Goal: Answer question/provide support: Share knowledge or assist other users

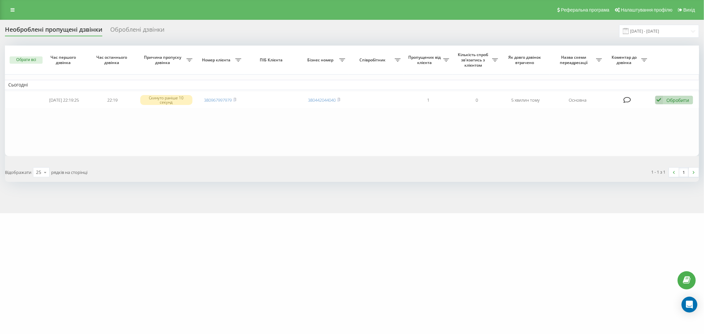
drag, startPoint x: 48, startPoint y: 244, endPoint x: 48, endPoint y: 118, distance: 126.1
click at [48, 244] on div "oxford-med.com.ua Проекти oxford-med.com.ua Центр звернень Журнал дзвінків Журн…" at bounding box center [352, 167] width 704 height 334
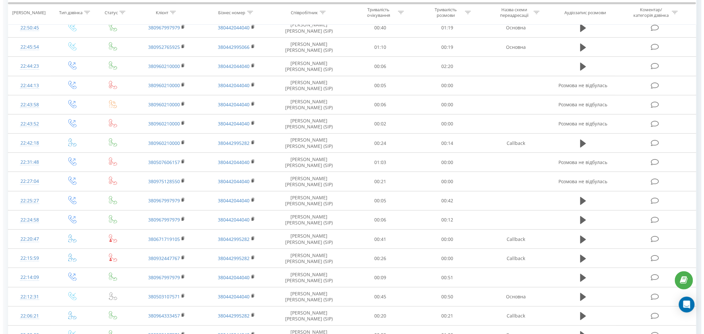
scroll to position [37, 0]
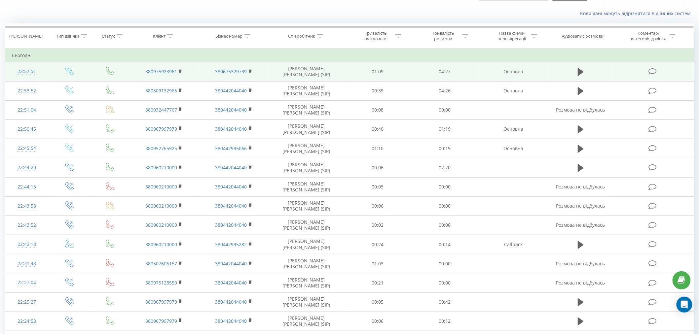
click at [653, 70] on icon at bounding box center [652, 71] width 8 height 7
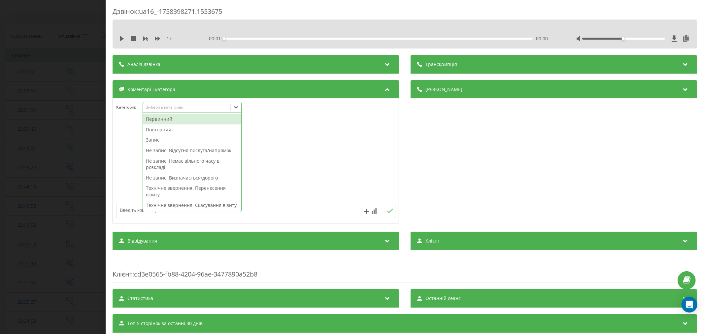
click at [169, 111] on div "Виберіть категорію" at bounding box center [192, 107] width 99 height 11
click at [159, 120] on div "Первинний" at bounding box center [192, 119] width 98 height 11
click at [204, 110] on div "Первинний" at bounding box center [181, 108] width 77 height 10
drag, startPoint x: 175, startPoint y: 106, endPoint x: 196, endPoint y: 145, distance: 44.0
click at [175, 105] on icon "Remove Первинний" at bounding box center [174, 107] width 5 height 5
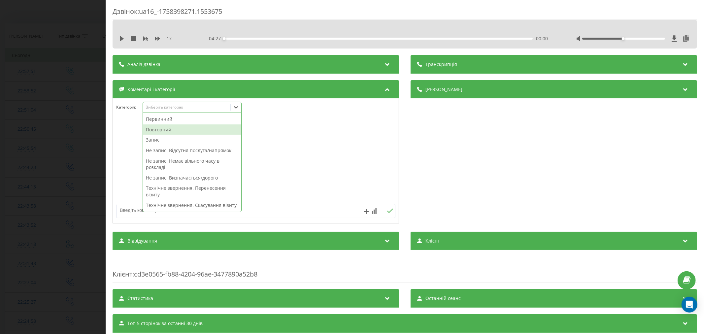
click at [182, 127] on div "Повторний" at bounding box center [192, 129] width 98 height 11
click at [163, 128] on div "Запис" at bounding box center [192, 129] width 98 height 11
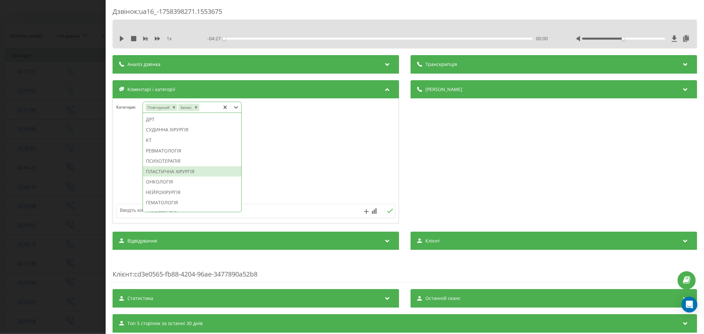
scroll to position [457, 0]
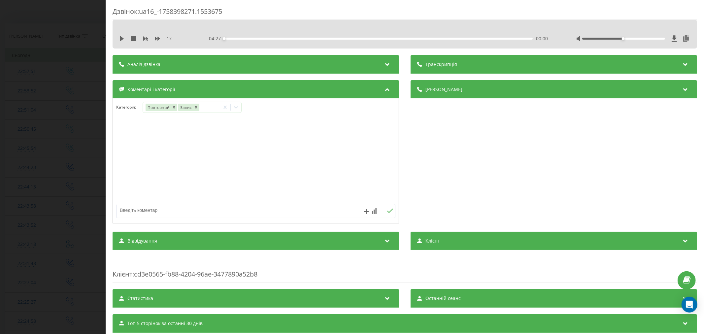
drag, startPoint x: 173, startPoint y: 161, endPoint x: 157, endPoint y: 153, distance: 18.0
click at [156, 153] on div at bounding box center [256, 161] width 286 height 79
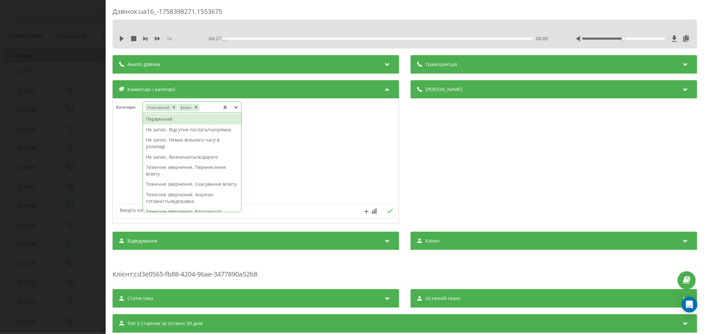
click at [235, 109] on icon at bounding box center [236, 107] width 7 height 7
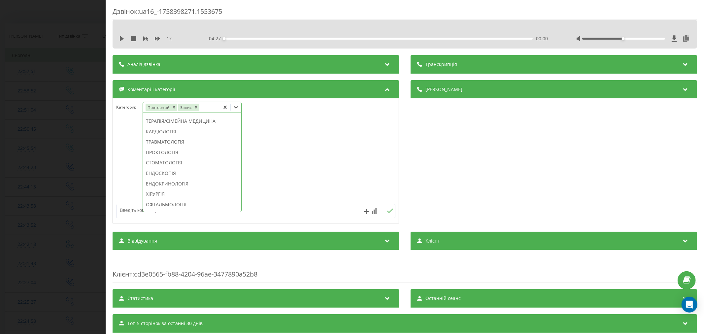
scroll to position [293, 0]
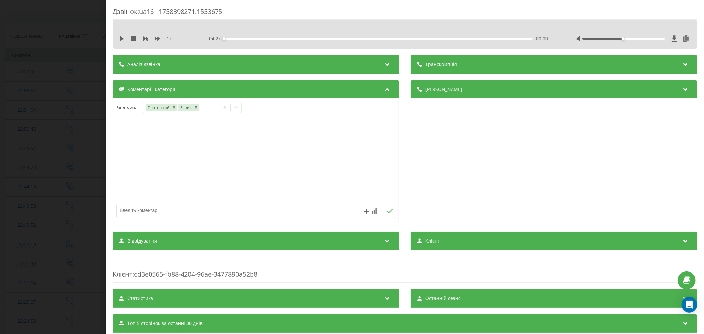
drag, startPoint x: 215, startPoint y: 140, endPoint x: 197, endPoint y: 136, distance: 17.5
click at [197, 136] on div at bounding box center [256, 161] width 286 height 79
click at [237, 112] on div at bounding box center [236, 107] width 11 height 11
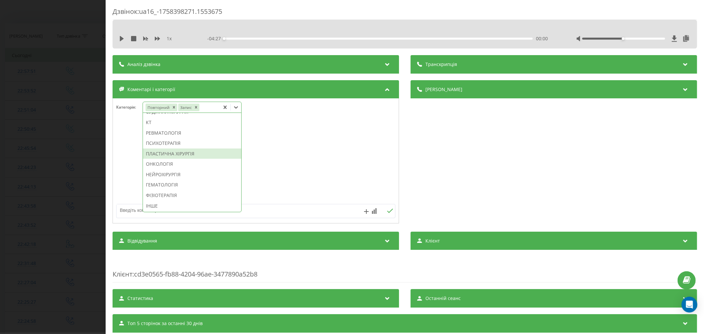
scroll to position [457, 0]
click at [157, 207] on div "ІНШЕ" at bounding box center [192, 206] width 98 height 11
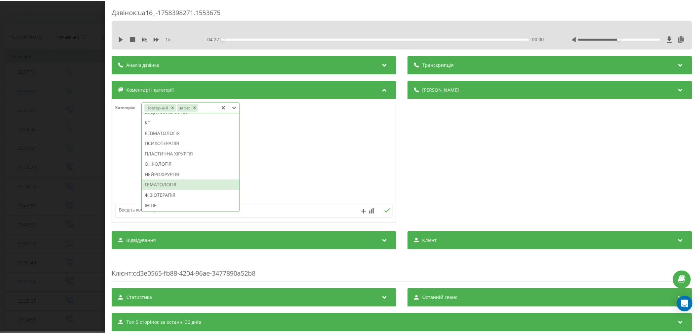
scroll to position [434, 0]
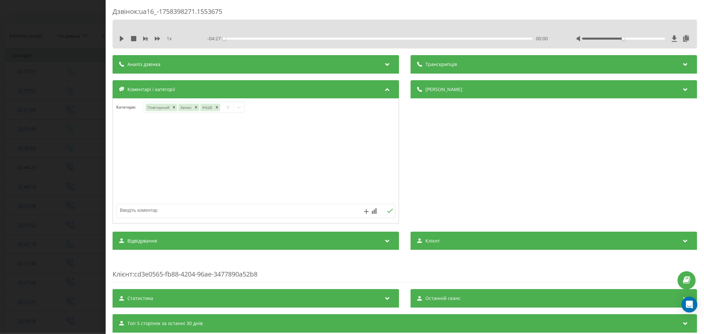
drag, startPoint x: 325, startPoint y: 174, endPoint x: 246, endPoint y: 185, distance: 80.3
click at [325, 174] on div at bounding box center [256, 161] width 286 height 79
click at [180, 213] on textarea at bounding box center [228, 210] width 223 height 12
type textarea "невідкладна"
click at [387, 212] on icon at bounding box center [390, 211] width 6 height 5
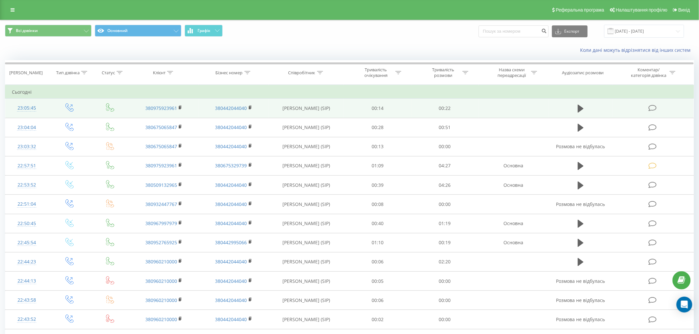
click at [657, 106] on span at bounding box center [652, 108] width 9 height 6
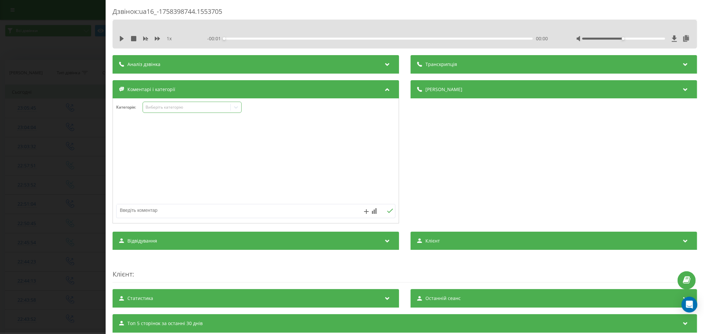
click at [167, 108] on div "Виберіть категорію" at bounding box center [186, 107] width 83 height 5
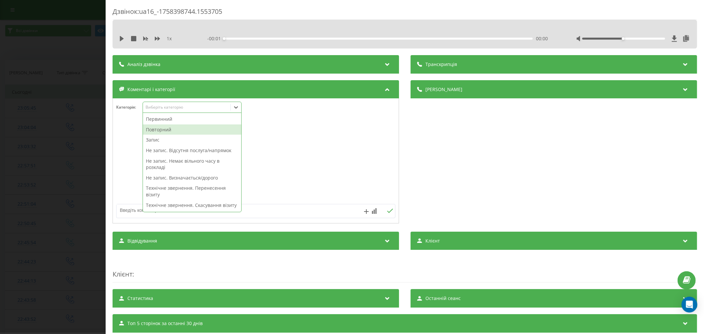
click at [170, 128] on div "Повторний" at bounding box center [192, 129] width 98 height 11
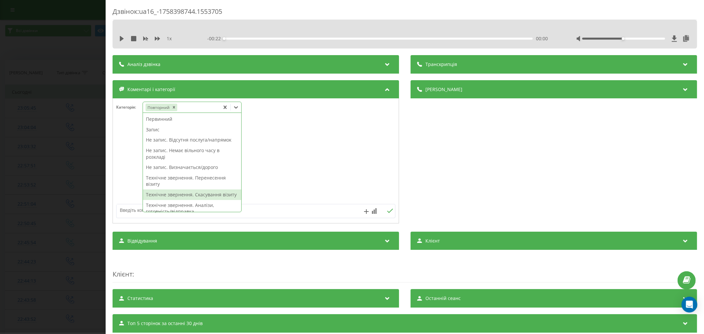
click at [189, 195] on div "Технічне звернення. Скасування візиту" at bounding box center [192, 195] width 98 height 11
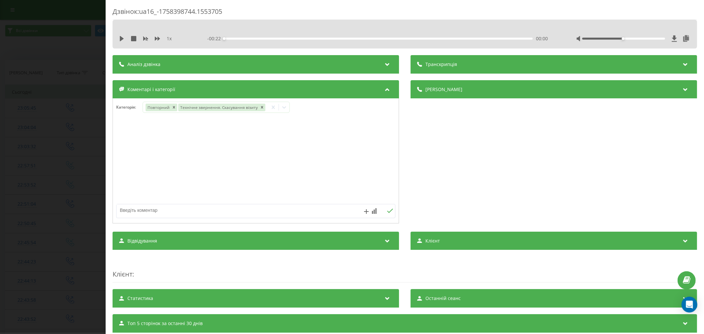
click at [288, 166] on div at bounding box center [256, 161] width 286 height 79
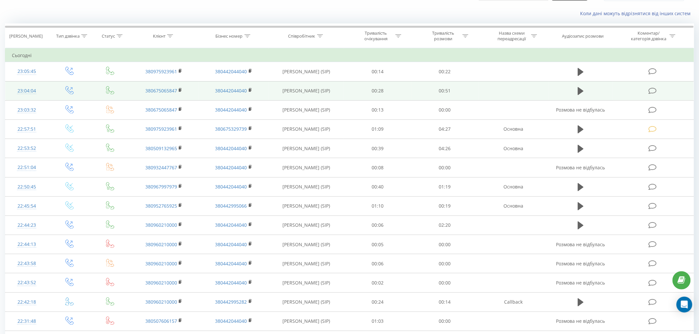
click at [652, 89] on icon at bounding box center [652, 91] width 8 height 7
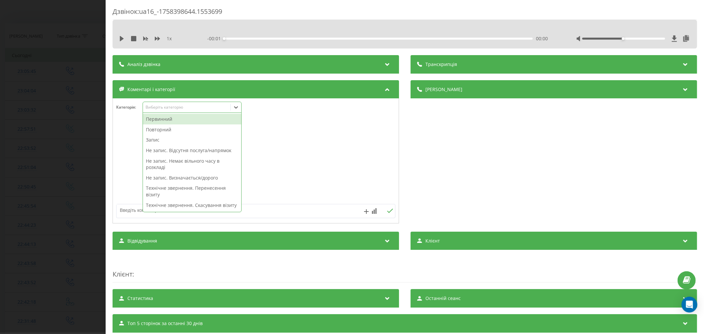
click at [177, 111] on div "Виберіть категорію" at bounding box center [192, 107] width 99 height 11
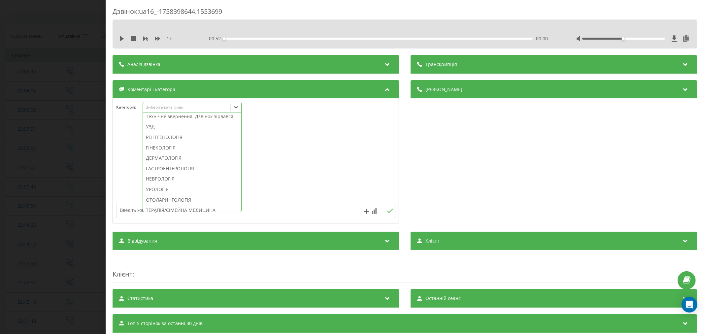
scroll to position [220, 0]
click at [197, 117] on div "Технічне звернення. Дзвінок зірвався" at bounding box center [192, 111] width 98 height 11
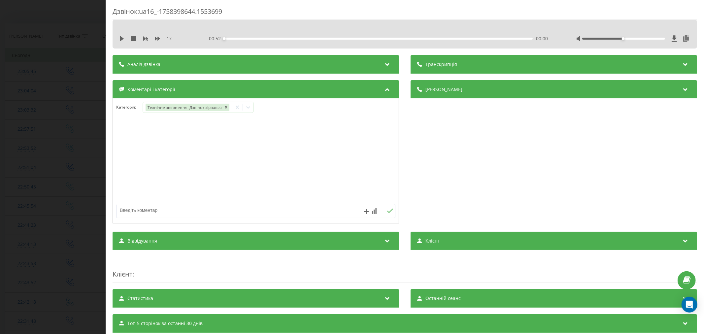
click at [316, 130] on div at bounding box center [256, 161] width 286 height 79
click at [247, 211] on textarea at bounding box center [228, 210] width 223 height 12
type textarea "внутрішній"
click at [387, 209] on icon at bounding box center [390, 211] width 6 height 5
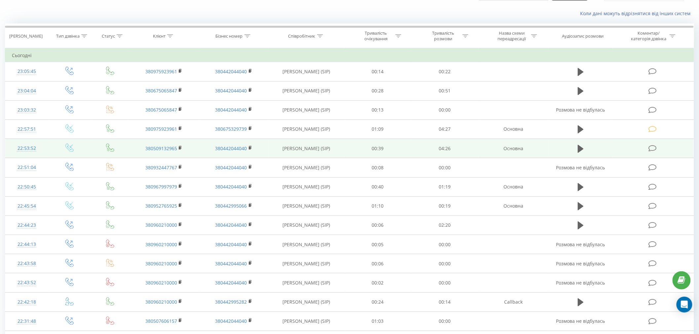
click at [651, 149] on icon at bounding box center [652, 148] width 8 height 7
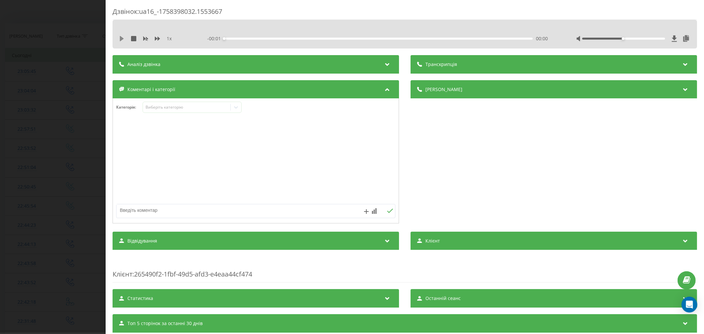
click at [120, 38] on icon at bounding box center [122, 38] width 4 height 5
click at [239, 39] on div "00:00" at bounding box center [378, 39] width 309 height 2
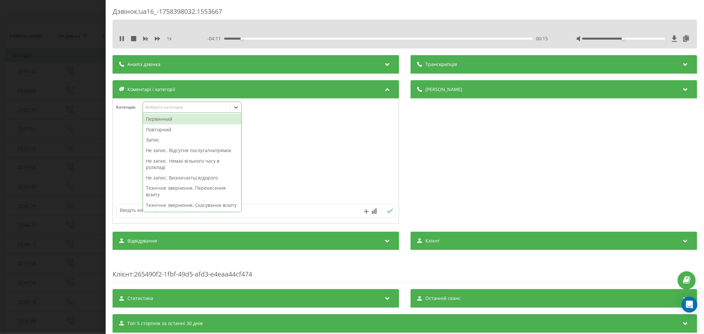
click at [183, 111] on div "Виберіть категорію" at bounding box center [192, 107] width 99 height 11
click at [172, 128] on div "Повторний" at bounding box center [192, 129] width 98 height 11
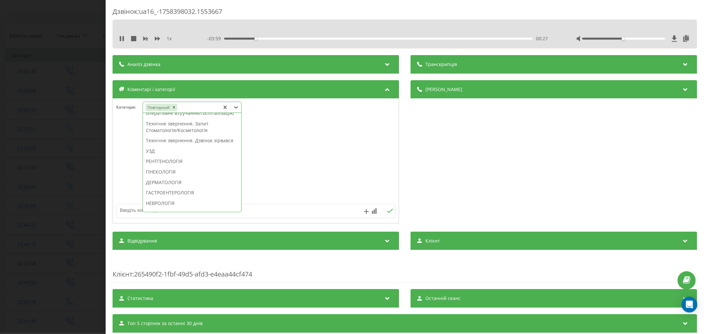
scroll to position [183, 0]
click at [196, 143] on div "Технічне звернення. Дзвінок зірвався" at bounding box center [192, 137] width 98 height 11
click at [203, 127] on div "ТРАВМАТОЛОГІЯ" at bounding box center [214, 125] width 143 height 11
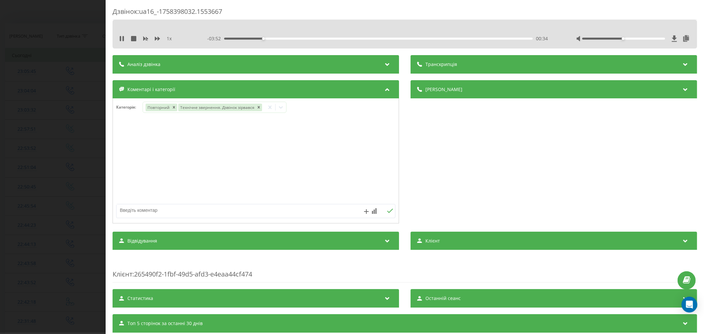
click at [342, 136] on div at bounding box center [256, 161] width 286 height 79
click at [224, 214] on textarea at bounding box center [228, 210] width 223 height 12
type textarea "не для себе"
click at [389, 211] on icon at bounding box center [390, 211] width 6 height 5
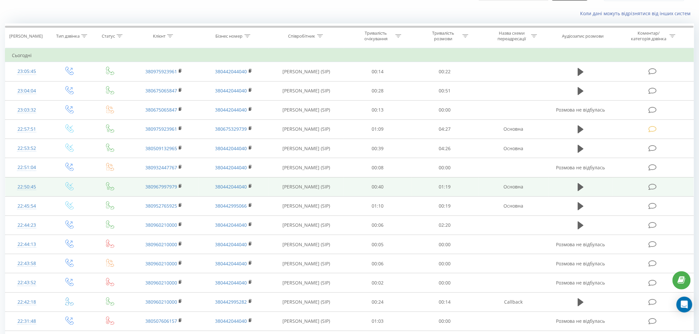
click at [656, 186] on icon at bounding box center [652, 187] width 8 height 7
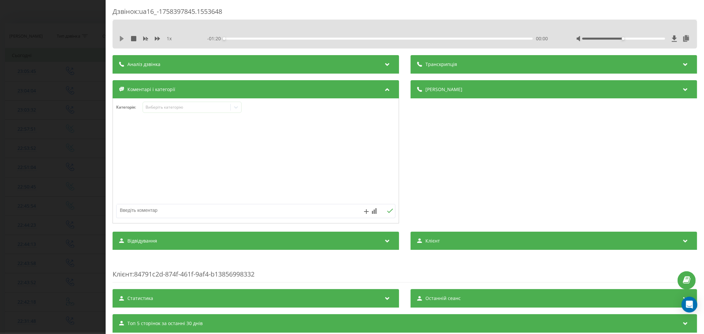
click at [120, 38] on icon at bounding box center [122, 38] width 4 height 5
click at [239, 38] on div "00:01" at bounding box center [378, 39] width 309 height 2
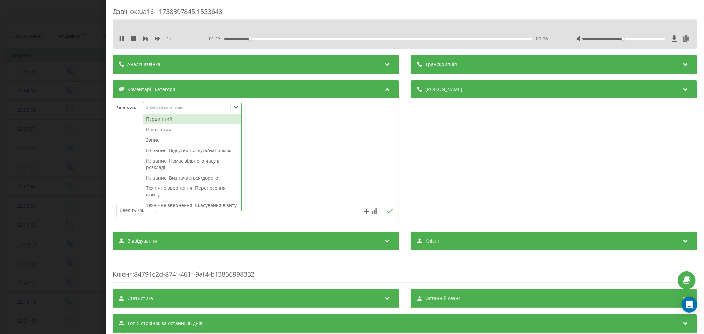
click at [226, 107] on div "Виберіть категорію" at bounding box center [186, 107] width 83 height 5
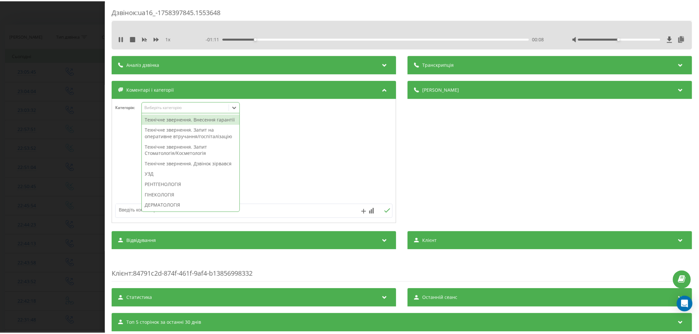
scroll to position [220, 0]
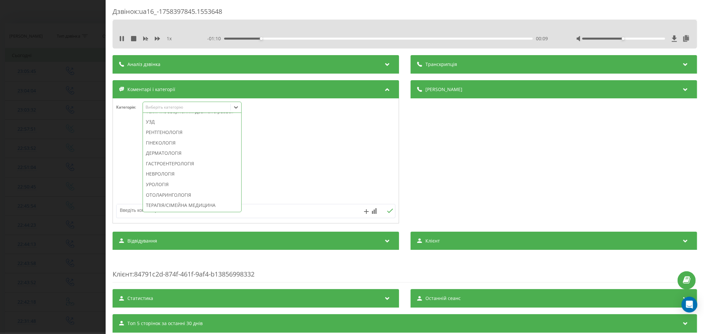
click at [186, 117] on div "Технічне звернення. Дзвінок зірвався" at bounding box center [192, 111] width 98 height 11
click at [313, 138] on div at bounding box center [256, 161] width 286 height 79
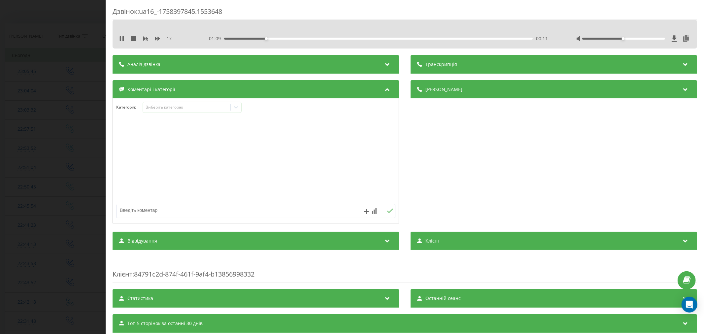
drag, startPoint x: 245, startPoint y: 207, endPoint x: 254, endPoint y: 199, distance: 12.6
click at [246, 207] on textarea at bounding box center [228, 210] width 223 height 12
type textarea "внутрішній"
click at [387, 213] on icon at bounding box center [390, 211] width 6 height 5
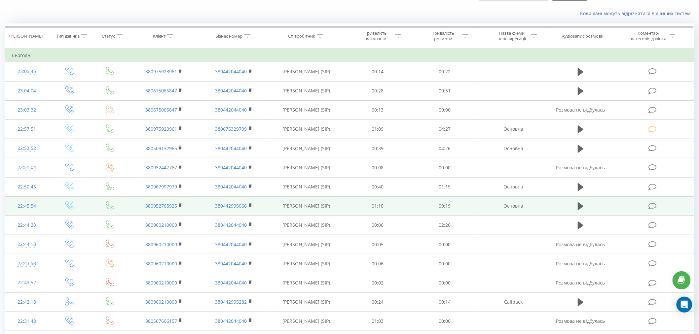
click at [652, 205] on icon at bounding box center [652, 206] width 8 height 7
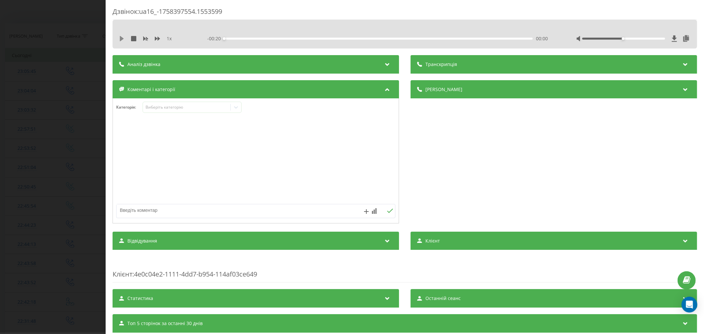
click at [120, 37] on icon at bounding box center [122, 38] width 4 height 5
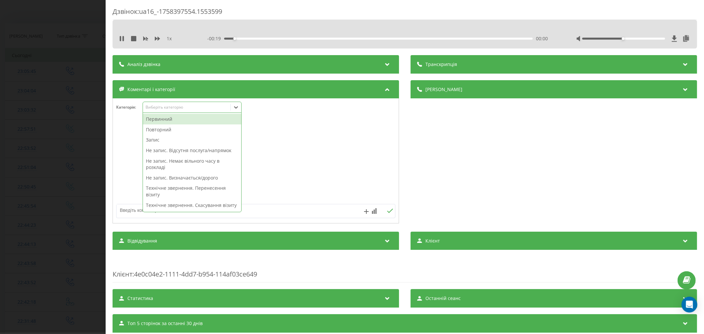
click at [187, 112] on div "Виберіть категорію" at bounding box center [192, 107] width 99 height 11
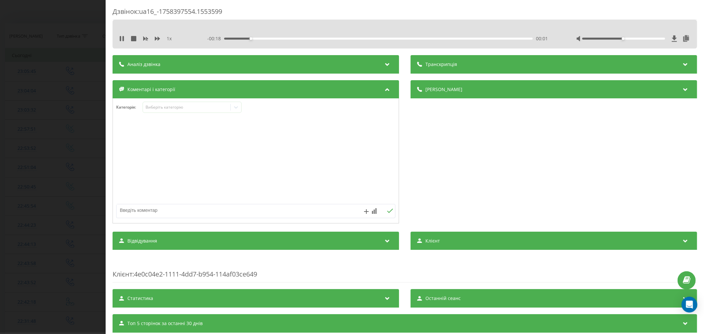
click at [302, 139] on div at bounding box center [256, 161] width 286 height 79
click at [192, 107] on div "Виберіть категорію" at bounding box center [186, 107] width 83 height 5
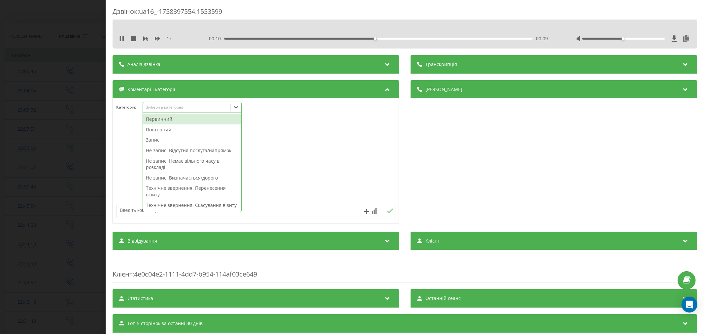
click at [184, 116] on div "Первинний" at bounding box center [192, 119] width 98 height 11
click at [185, 140] on div "Не запис. Відсутня послуга/напрямок" at bounding box center [192, 140] width 98 height 11
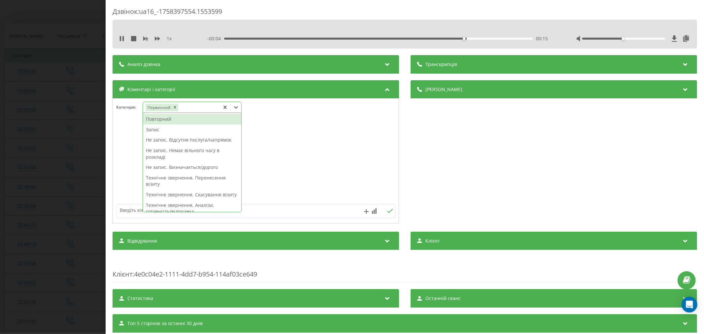
click at [346, 153] on div at bounding box center [256, 161] width 286 height 79
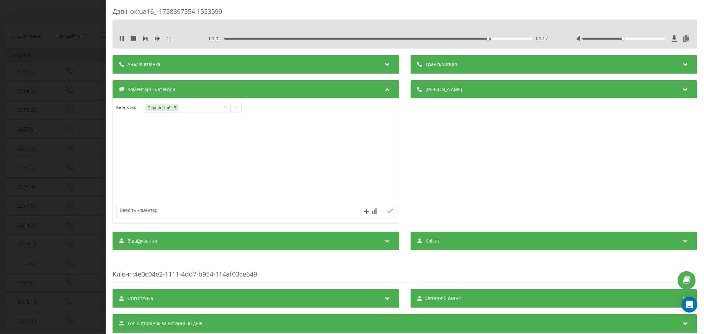
click at [230, 210] on textarea at bounding box center [228, 210] width 223 height 12
click at [184, 211] on textarea at bounding box center [228, 210] width 223 height 12
type textarea "дитяий проктолог"
click at [388, 213] on icon at bounding box center [390, 211] width 6 height 5
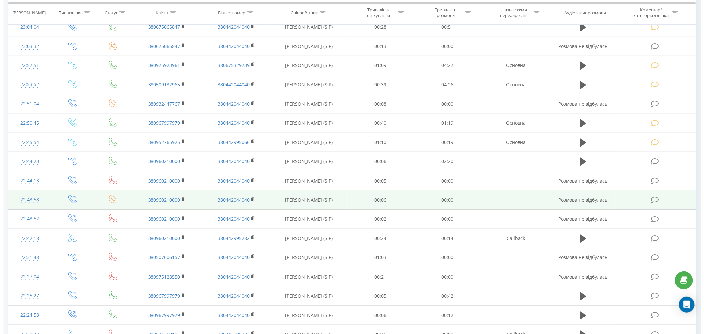
scroll to position [110, 0]
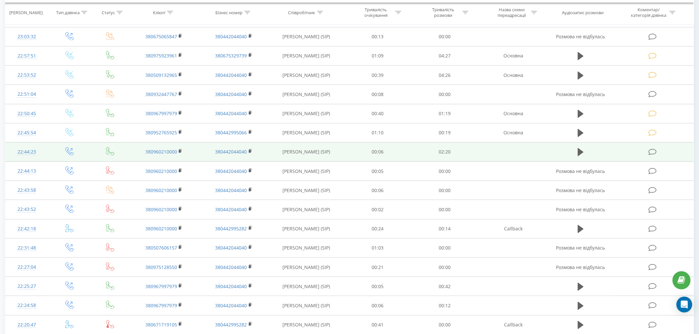
click at [654, 153] on icon at bounding box center [652, 152] width 8 height 7
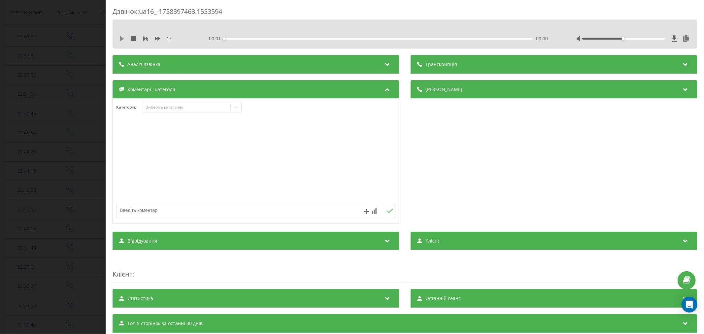
click at [123, 40] on icon at bounding box center [121, 38] width 5 height 5
click at [233, 38] on div "00:00" at bounding box center [378, 39] width 309 height 2
click at [252, 39] on div "00:13" at bounding box center [378, 39] width 309 height 2
click at [271, 39] on div "00:22" at bounding box center [378, 39] width 309 height 2
click at [213, 110] on div "Виберіть категорію" at bounding box center [186, 107] width 83 height 5
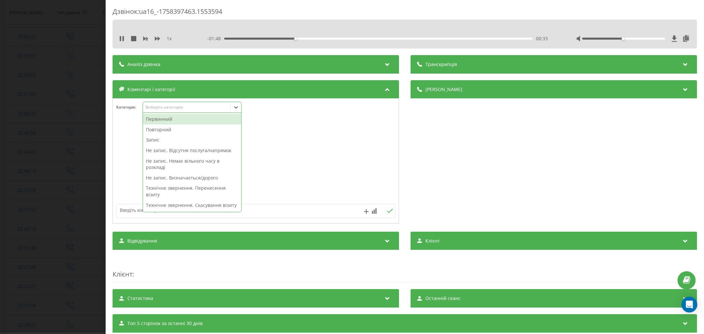
click at [206, 116] on div "Первинний" at bounding box center [192, 119] width 98 height 11
click at [298, 137] on div at bounding box center [256, 161] width 286 height 79
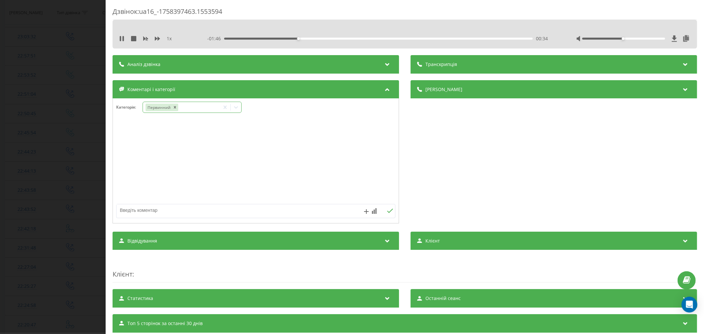
click at [240, 108] on div at bounding box center [236, 107] width 11 height 11
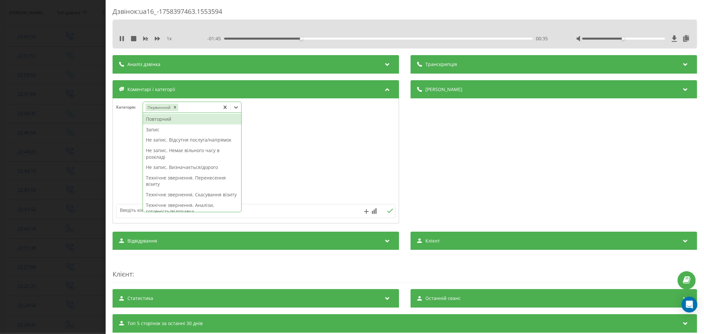
drag, startPoint x: 173, startPoint y: 133, endPoint x: 245, endPoint y: 142, distance: 72.2
click at [173, 133] on div "Запис" at bounding box center [192, 129] width 98 height 11
drag, startPoint x: 293, startPoint y: 151, endPoint x: 288, endPoint y: 151, distance: 5.0
click at [293, 152] on div at bounding box center [256, 161] width 286 height 79
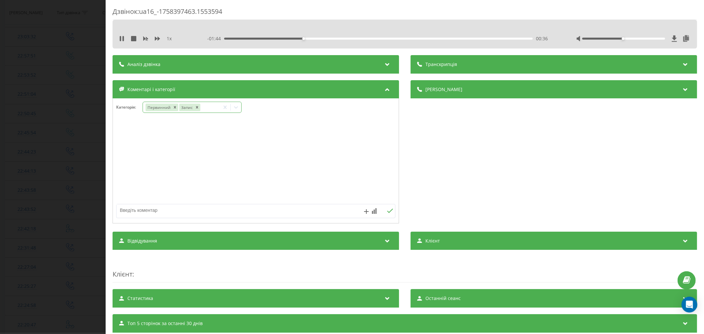
click at [235, 108] on icon at bounding box center [236, 107] width 7 height 7
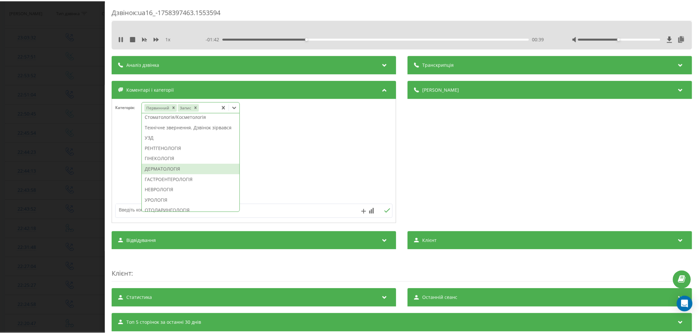
scroll to position [220, 0]
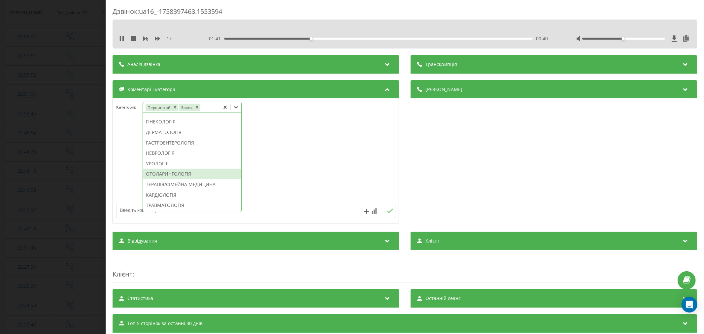
click at [181, 179] on div "ОТОЛАРИНГОЛОГІЯ" at bounding box center [192, 174] width 98 height 11
click at [301, 171] on div at bounding box center [256, 161] width 286 height 79
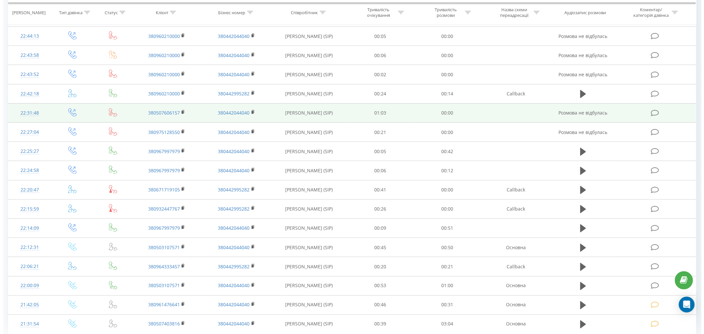
scroll to position [257, 0]
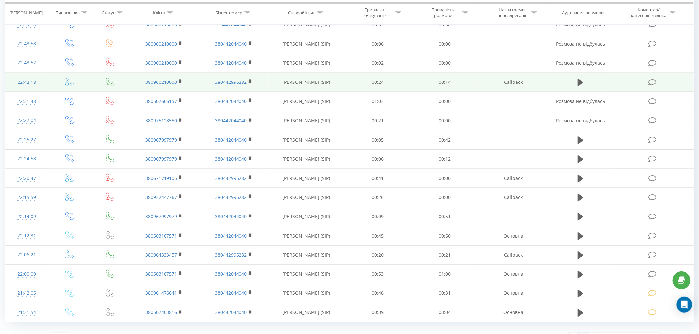
click at [651, 81] on icon at bounding box center [652, 82] width 8 height 7
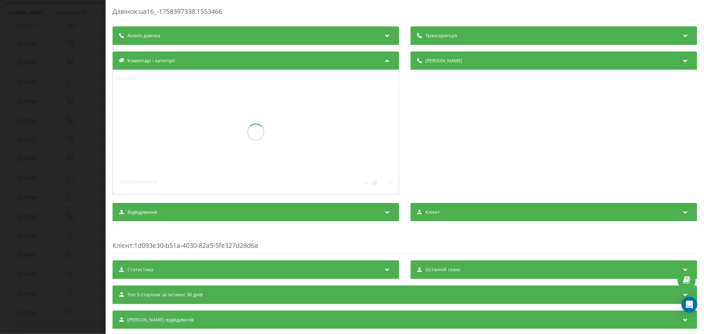
drag, startPoint x: 650, startPoint y: 82, endPoint x: 657, endPoint y: 75, distance: 10.8
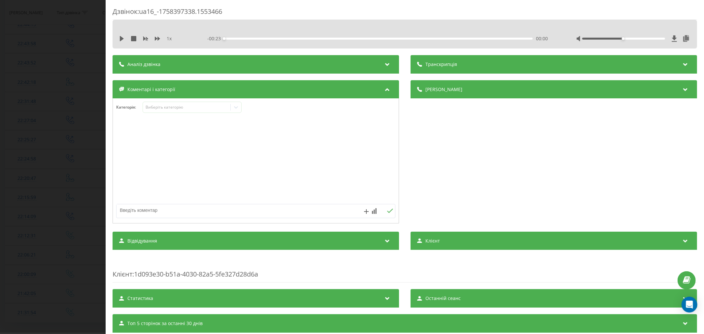
drag, startPoint x: 657, startPoint y: 75, endPoint x: 119, endPoint y: 42, distance: 539.6
click at [119, 42] on div "1 x - 00:23 00:00 00:00" at bounding box center [405, 39] width 575 height 10
click at [123, 37] on icon at bounding box center [121, 38] width 5 height 5
click at [258, 38] on div "00:01" at bounding box center [378, 39] width 309 height 2
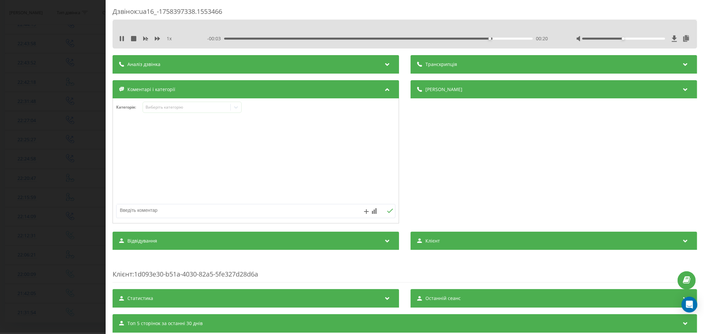
drag, startPoint x: 391, startPoint y: 11, endPoint x: 550, endPoint y: 334, distance: 360.4
click at [500, 200] on div "Дзвінок : ua16_-1758397338.1553466 1 x - 00:03 00:20 00:20 Транскрипція Для AI-…" at bounding box center [405, 189] width 585 height 364
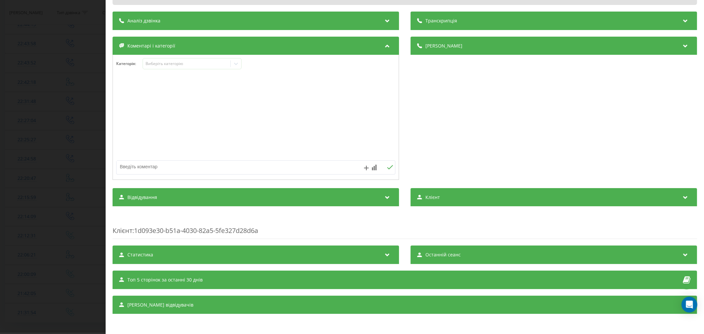
scroll to position [45, 0]
click at [159, 107] on div at bounding box center [256, 117] width 286 height 79
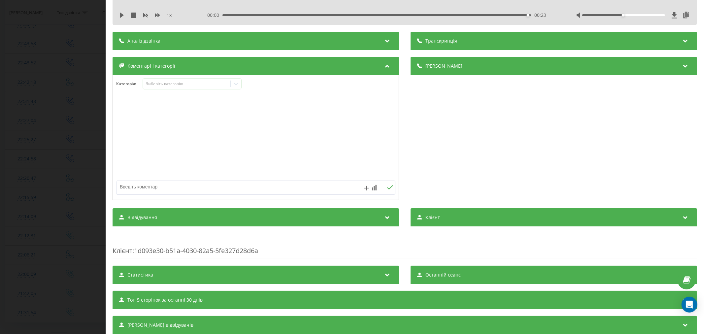
scroll to position [0, 0]
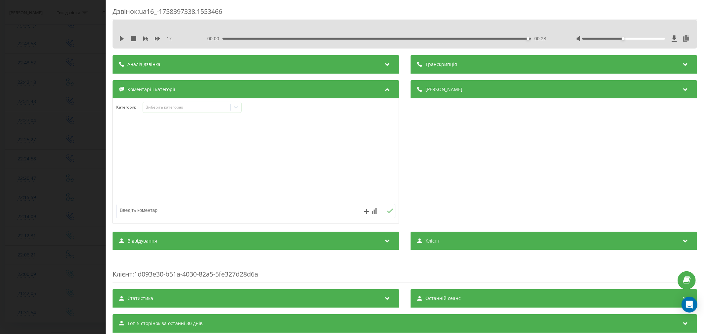
click at [230, 38] on div "00:23" at bounding box center [377, 39] width 309 height 2
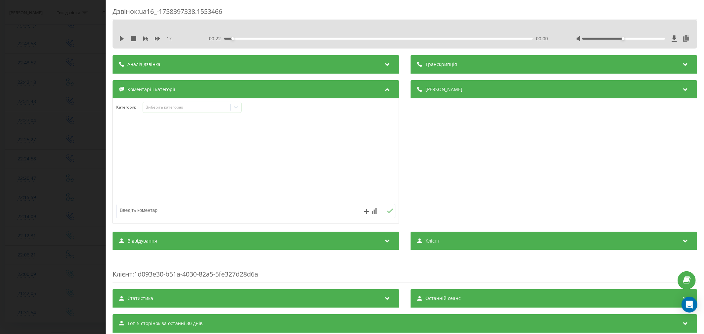
drag, startPoint x: 123, startPoint y: 38, endPoint x: 144, endPoint y: 43, distance: 21.3
click at [123, 38] on icon at bounding box center [122, 38] width 4 height 5
click at [180, 108] on div "Виберіть категорію" at bounding box center [186, 107] width 83 height 5
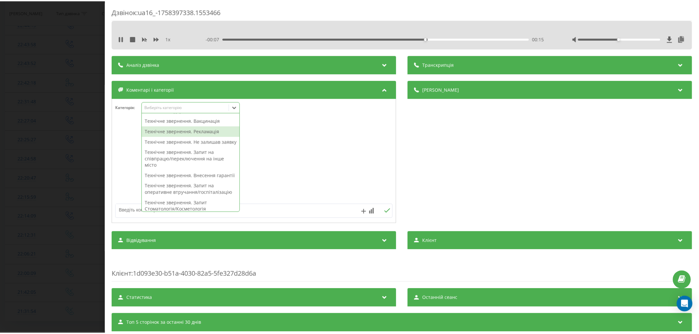
scroll to position [183, 0]
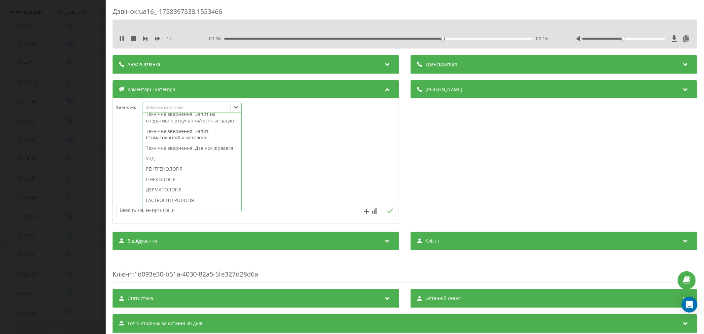
click at [179, 154] on div "Технічне звернення. Дзвінок зірвався" at bounding box center [192, 148] width 98 height 11
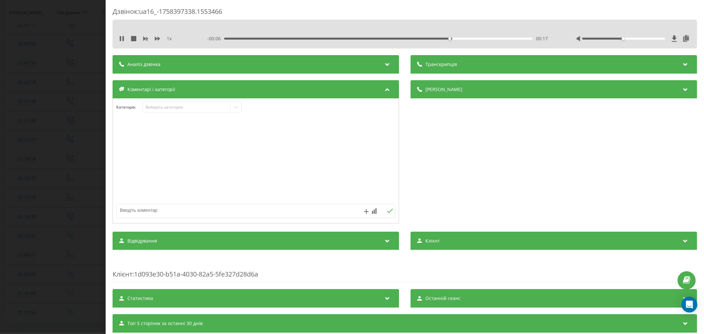
click at [344, 171] on div at bounding box center [256, 161] width 286 height 79
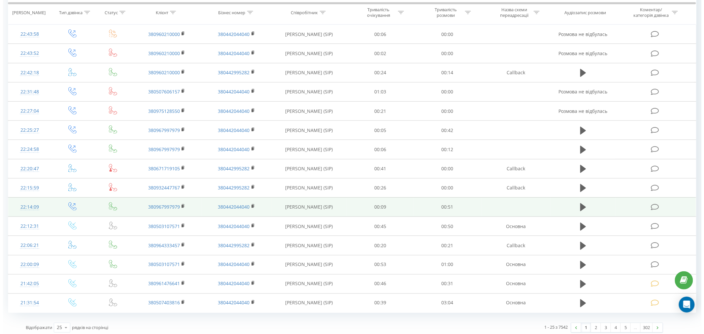
scroll to position [270, 0]
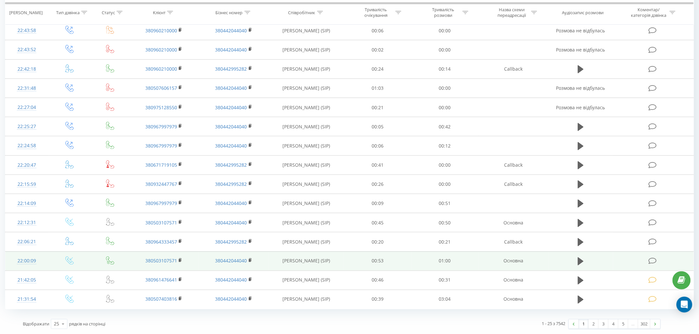
click at [649, 258] on icon at bounding box center [652, 261] width 8 height 7
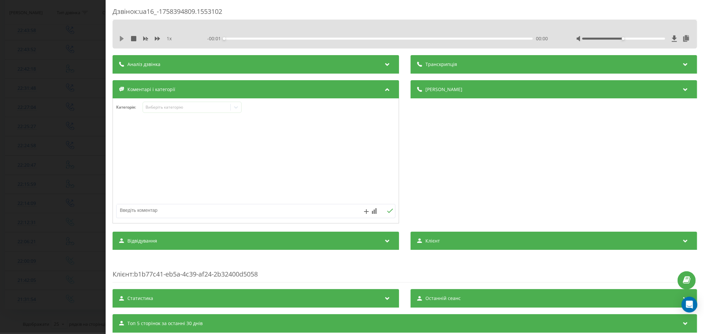
click at [119, 37] on icon at bounding box center [121, 38] width 5 height 5
click at [232, 39] on div "00:00" at bounding box center [378, 39] width 309 height 2
click at [166, 109] on div "Виберіть категорію" at bounding box center [186, 107] width 83 height 5
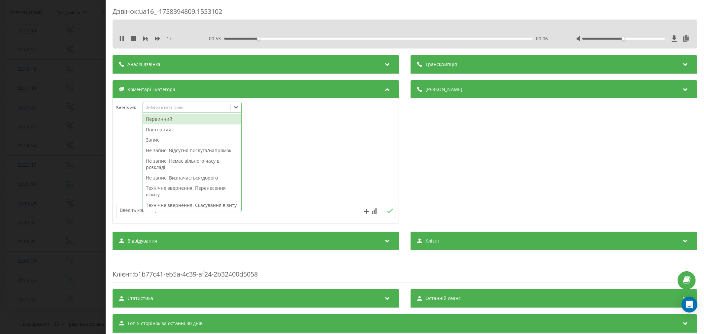
click at [158, 129] on div "Повторний" at bounding box center [192, 129] width 98 height 11
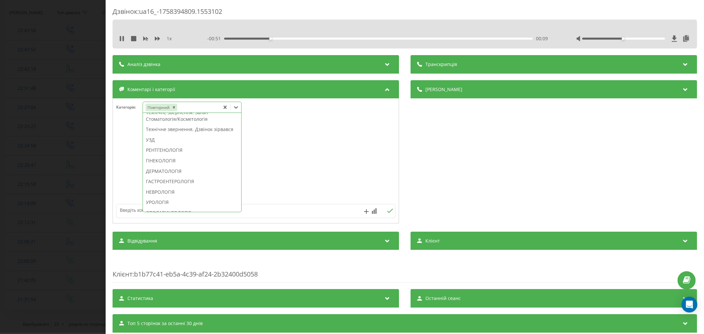
scroll to position [210, 0]
click at [161, 117] on div "Технічне звернення. Дзвінок зірвався" at bounding box center [192, 111] width 98 height 11
click at [325, 160] on div at bounding box center [256, 161] width 286 height 79
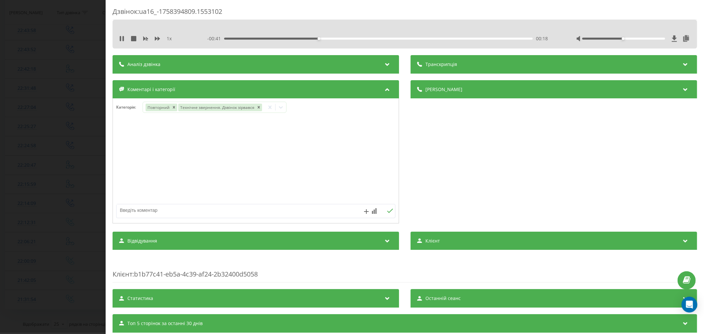
click at [173, 215] on textarea at bounding box center [228, 210] width 223 height 12
type textarea "уточнити адресу"
click at [388, 210] on icon at bounding box center [390, 211] width 6 height 5
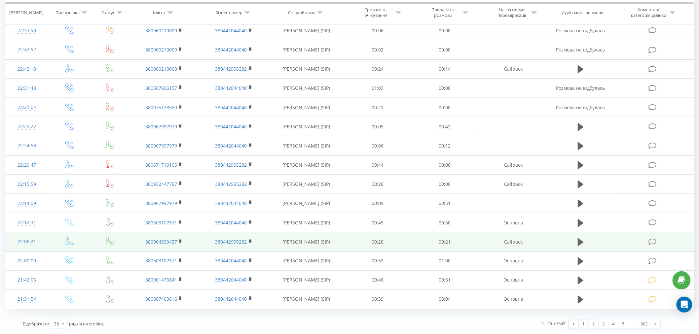
click at [654, 240] on icon at bounding box center [652, 241] width 8 height 7
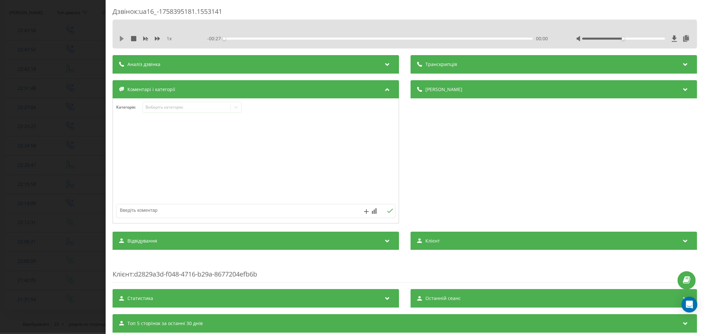
click at [119, 37] on icon at bounding box center [121, 38] width 5 height 5
click at [407, 38] on div "00:06" at bounding box center [378, 39] width 309 height 2
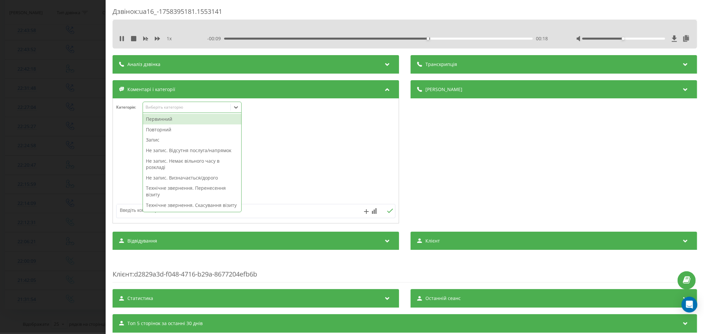
click at [173, 111] on div "Виберіть категорію" at bounding box center [192, 107] width 99 height 11
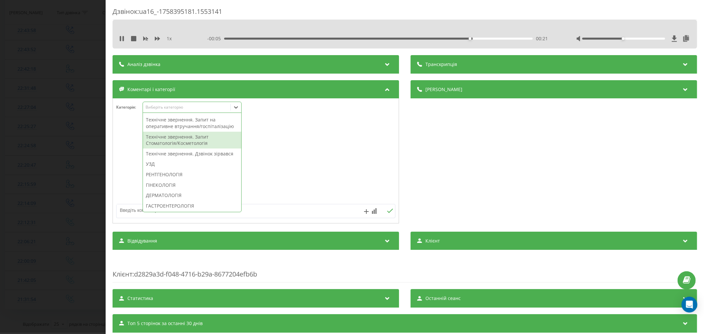
scroll to position [183, 0]
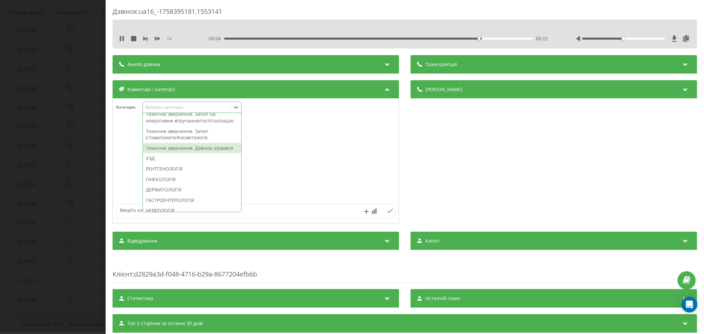
click at [222, 154] on div "Технічне звернення. Дзвінок зірвався" at bounding box center [192, 148] width 98 height 11
click at [310, 175] on div at bounding box center [256, 161] width 286 height 79
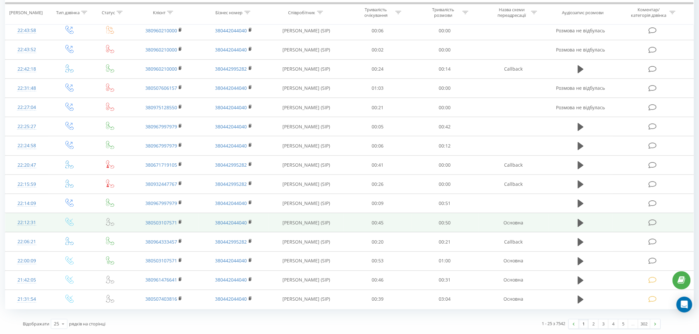
click at [652, 219] on icon at bounding box center [652, 222] width 8 height 7
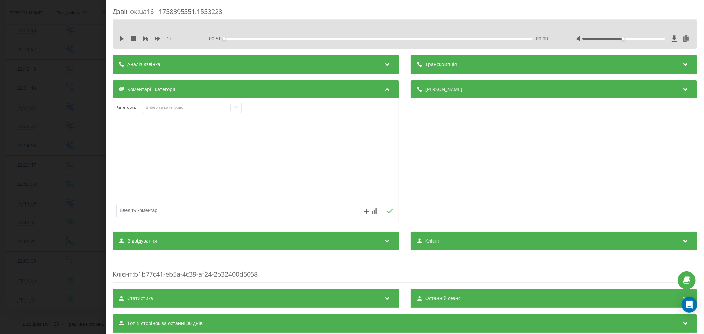
click at [124, 37] on div "1 x" at bounding box center [153, 38] width 69 height 7
click at [124, 37] on icon at bounding box center [121, 38] width 5 height 5
click at [239, 38] on div "00:01" at bounding box center [378, 39] width 309 height 2
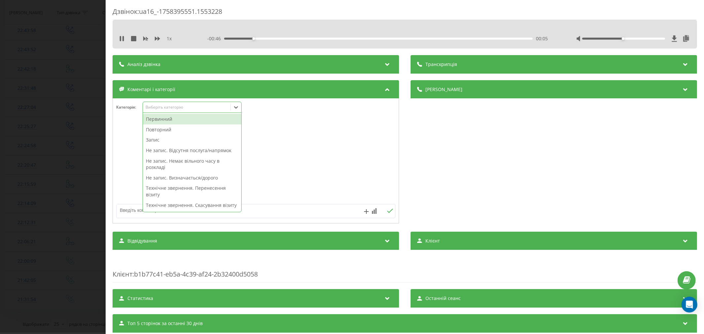
click at [194, 108] on div "Виберіть категорію" at bounding box center [186, 107] width 83 height 5
click at [179, 128] on div "Повторний" at bounding box center [192, 129] width 98 height 11
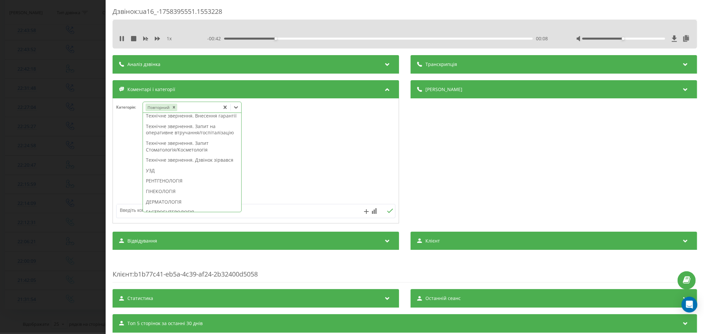
scroll to position [173, 0]
click at [169, 153] on div "Технічне звернення. Дзвінок зірвався" at bounding box center [192, 148] width 98 height 11
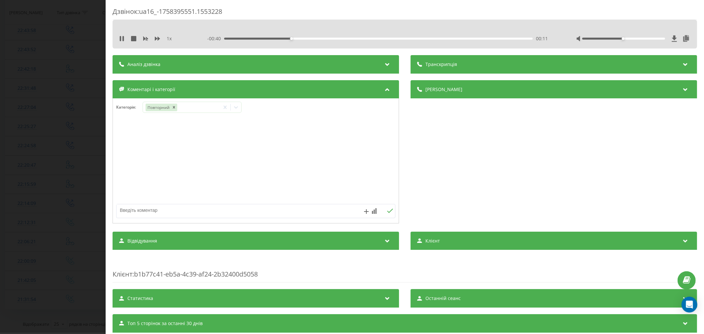
click at [308, 181] on div at bounding box center [256, 161] width 286 height 79
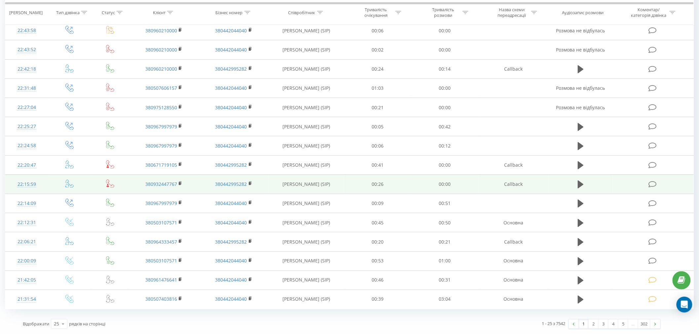
click at [652, 181] on icon at bounding box center [652, 184] width 8 height 7
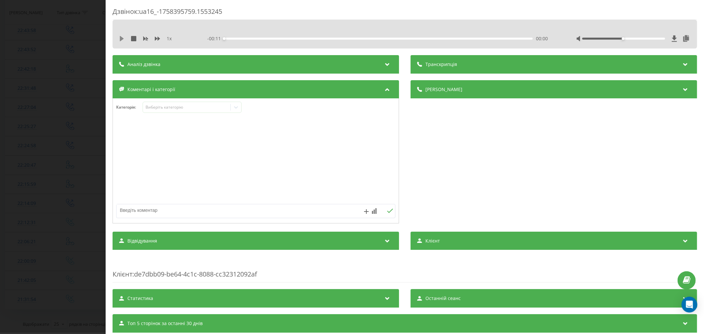
click at [122, 41] on icon at bounding box center [121, 38] width 5 height 5
click at [276, 41] on div "- 00:09 00:01 00:01" at bounding box center [378, 38] width 343 height 7
click at [373, 36] on div "- 00:07 00:03 00:03" at bounding box center [378, 38] width 343 height 7
click at [369, 37] on div "- 00:07 00:04 00:04" at bounding box center [378, 38] width 343 height 7
click at [172, 113] on div "Виберіть категорію" at bounding box center [192, 107] width 99 height 11
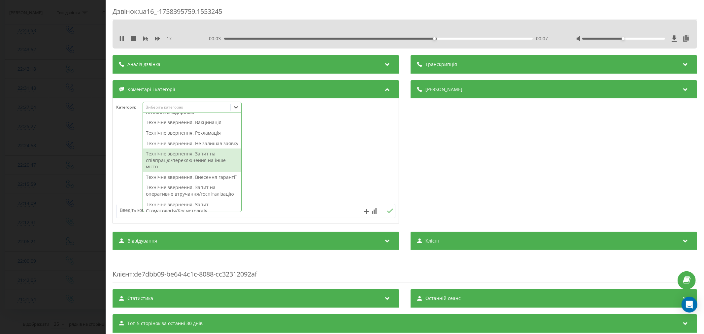
scroll to position [183, 0]
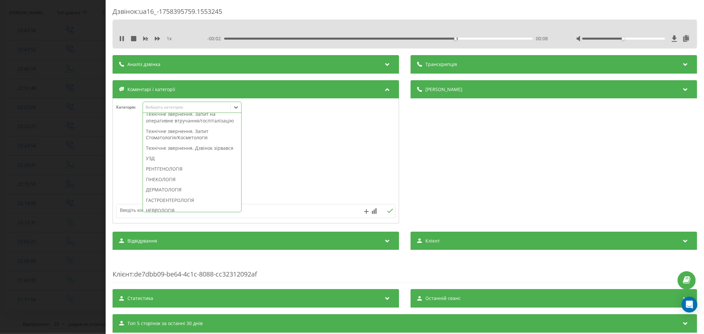
click at [202, 154] on div "Технічне звернення. Дзвінок зірвався" at bounding box center [192, 148] width 98 height 11
click at [372, 172] on div at bounding box center [256, 161] width 286 height 79
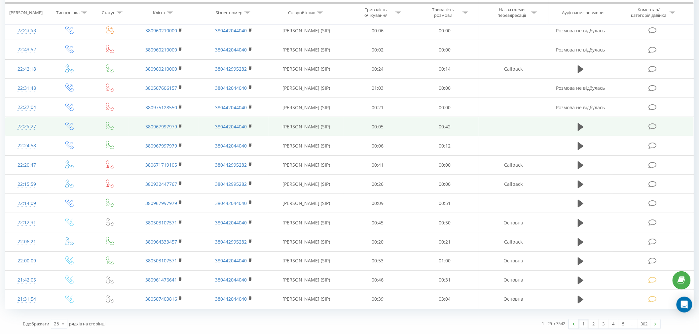
click at [657, 129] on icon at bounding box center [652, 126] width 8 height 7
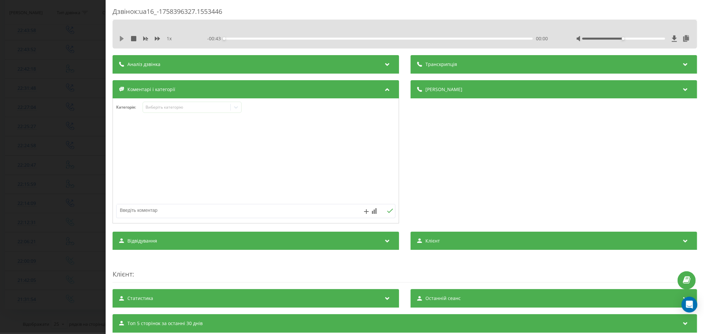
click at [123, 37] on icon at bounding box center [121, 38] width 5 height 5
click at [258, 38] on div "00:05" at bounding box center [378, 39] width 309 height 2
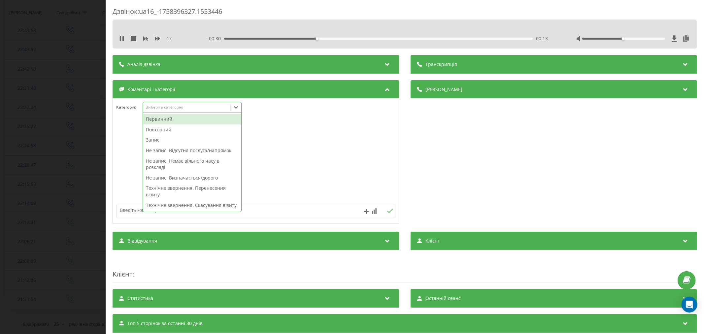
click at [153, 106] on div "Виберіть категорію" at bounding box center [186, 107] width 83 height 5
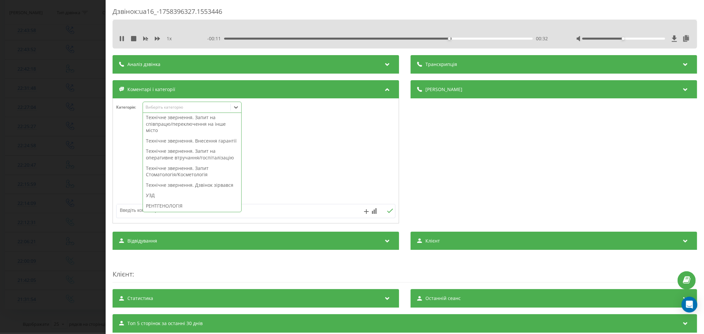
scroll to position [147, 0]
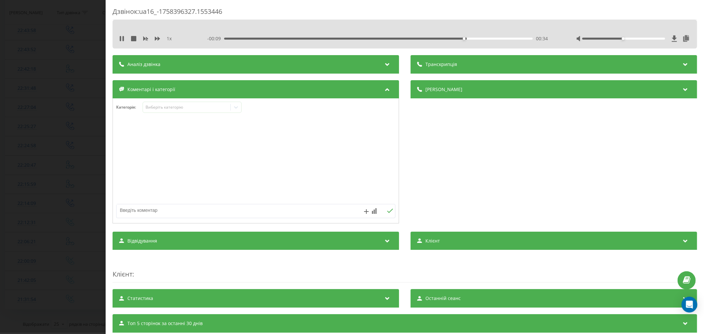
drag, startPoint x: 170, startPoint y: 164, endPoint x: 162, endPoint y: 166, distance: 7.8
click at [162, 166] on div at bounding box center [256, 161] width 286 height 79
click at [191, 110] on div "Виберіть категорію" at bounding box center [186, 107] width 83 height 5
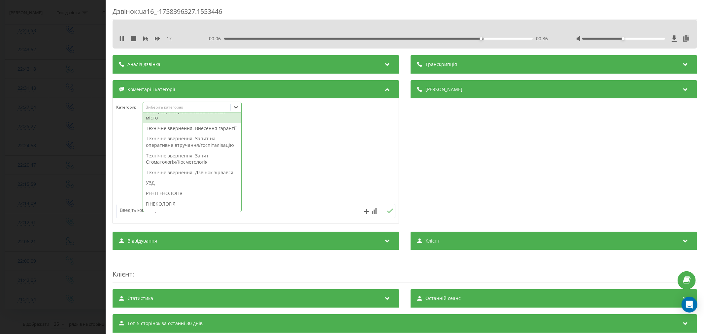
scroll to position [183, 0]
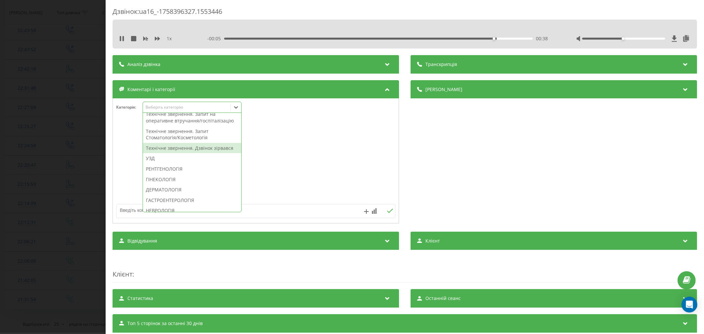
click at [178, 154] on div "Технічне звернення. Дзвінок зірвався" at bounding box center [192, 148] width 98 height 11
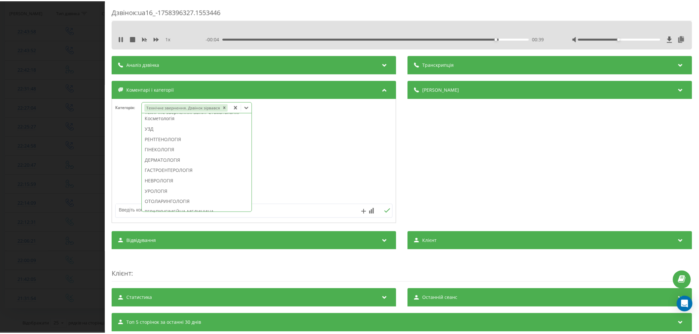
scroll to position [151, 0]
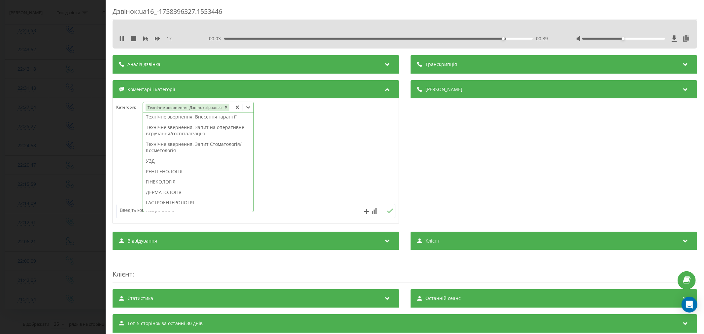
click at [278, 161] on div at bounding box center [256, 161] width 286 height 79
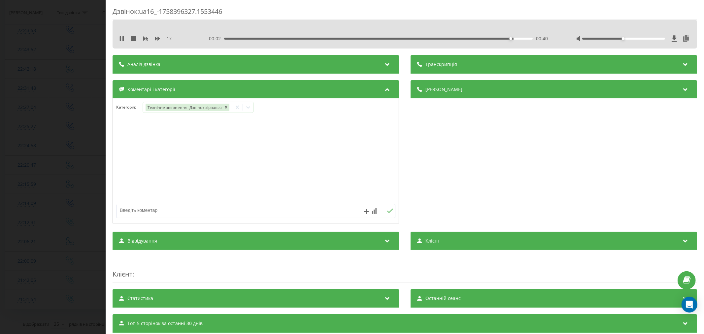
click at [219, 210] on textarea at bounding box center [228, 210] width 223 height 12
type textarea "внутрішній"
click at [385, 210] on button at bounding box center [390, 211] width 10 height 6
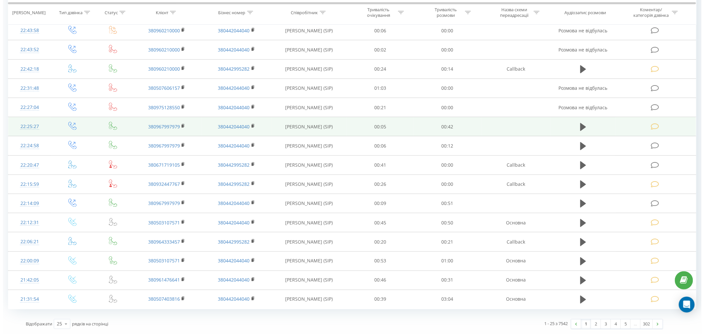
scroll to position [270, 0]
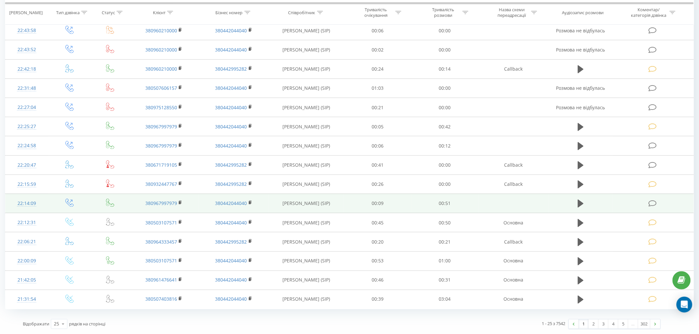
click at [651, 202] on icon at bounding box center [652, 203] width 8 height 7
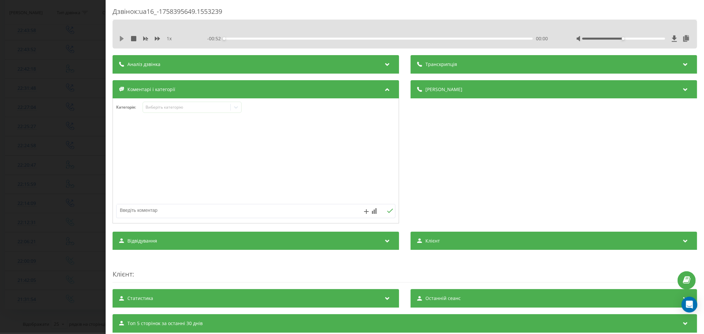
click at [124, 37] on icon at bounding box center [121, 38] width 5 height 5
click at [238, 40] on div "- 00:52 00:00 00:00" at bounding box center [378, 38] width 343 height 7
click at [240, 38] on div "00:02" at bounding box center [378, 39] width 309 height 2
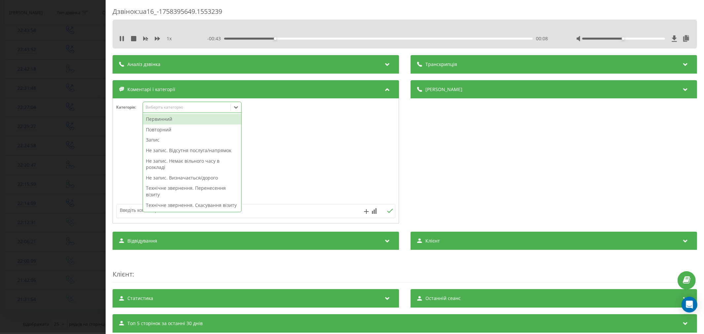
click at [208, 105] on div "Виберіть категорію" at bounding box center [192, 107] width 99 height 11
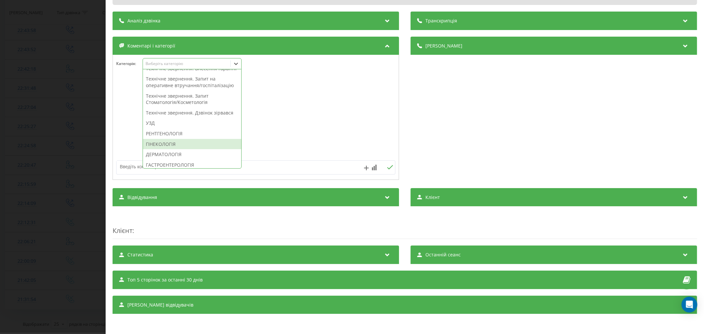
scroll to position [220, 0]
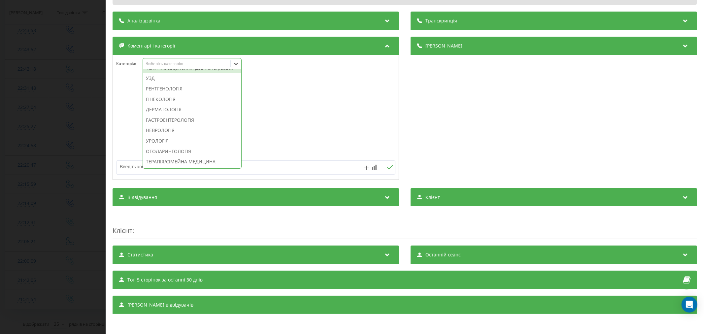
click at [207, 73] on div "Технічне звернення. Дзвінок зірвався" at bounding box center [192, 68] width 98 height 11
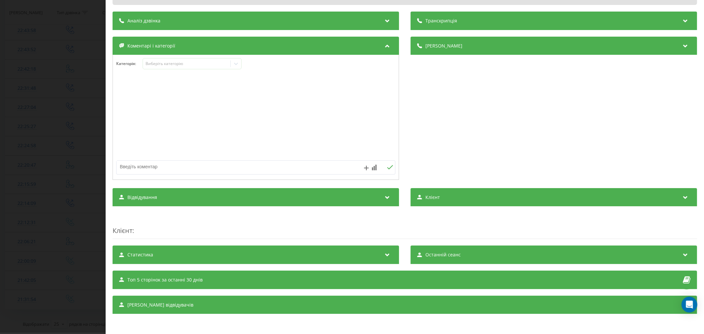
click at [256, 103] on div at bounding box center [256, 117] width 286 height 79
click at [213, 163] on textarea at bounding box center [228, 167] width 223 height 12
type textarea "внутрішній"
click at [385, 165] on button at bounding box center [390, 168] width 10 height 6
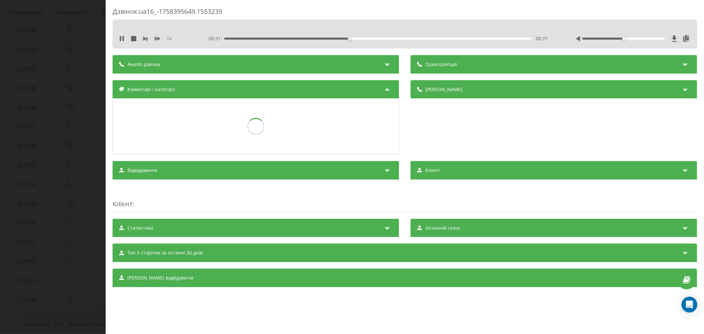
scroll to position [0, 0]
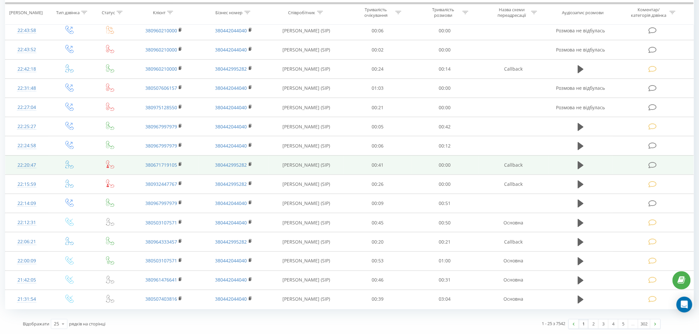
click at [648, 165] on td at bounding box center [653, 165] width 81 height 19
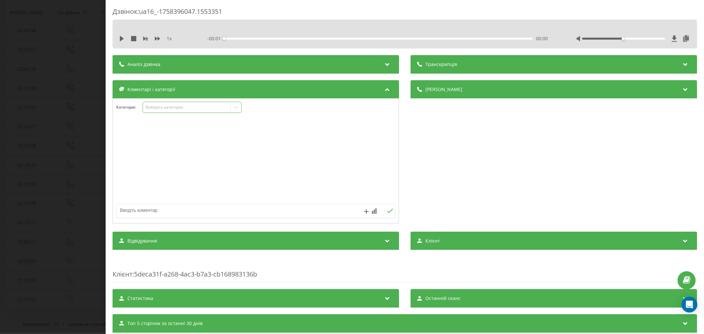
click at [189, 107] on div "Виберіть категорію" at bounding box center [186, 107] width 83 height 5
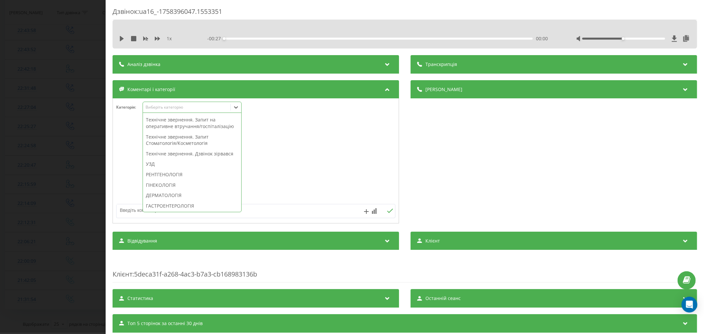
scroll to position [183, 0]
click at [201, 154] on div "Технічне звернення. Дзвінок зірвався" at bounding box center [192, 148] width 98 height 11
click at [276, 166] on div at bounding box center [256, 161] width 286 height 79
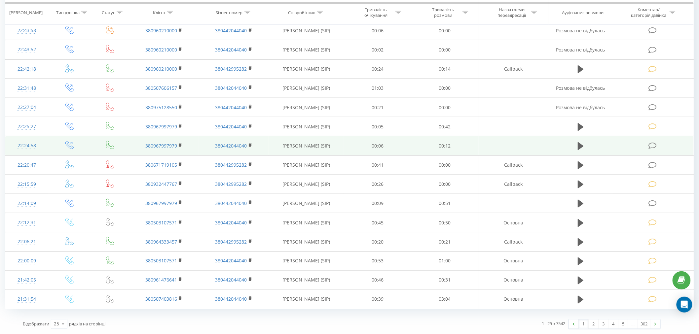
click at [646, 144] on td at bounding box center [653, 145] width 81 height 19
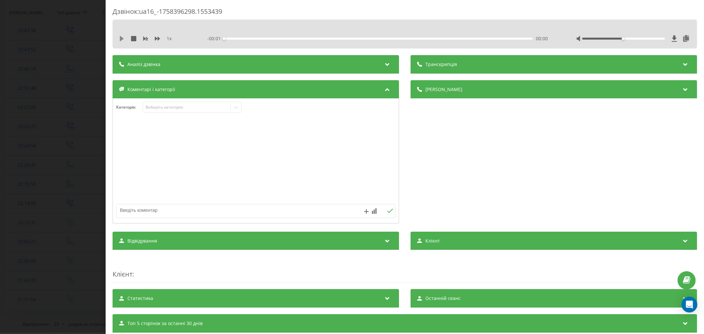
click at [122, 41] on icon at bounding box center [121, 38] width 5 height 5
click at [278, 38] on div "00:02" at bounding box center [378, 39] width 309 height 2
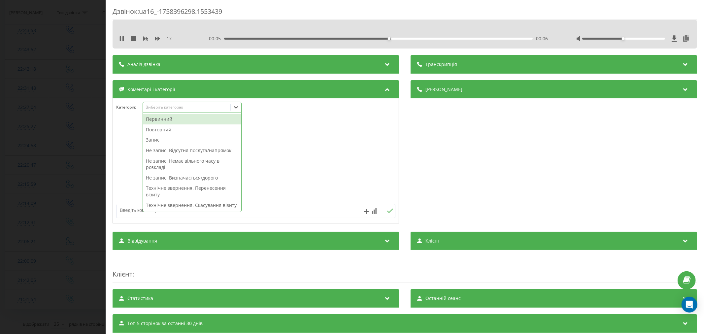
click at [211, 107] on div "Виберіть категорію" at bounding box center [186, 107] width 83 height 5
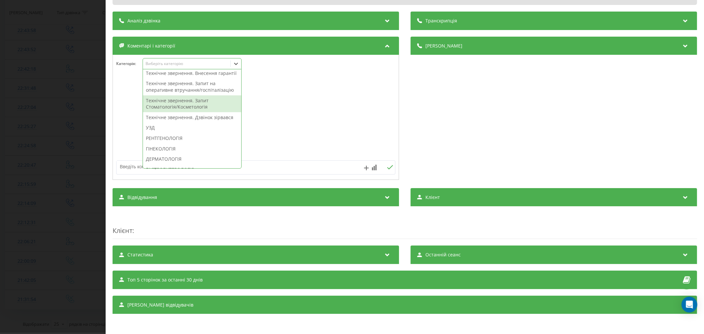
scroll to position [220, 0]
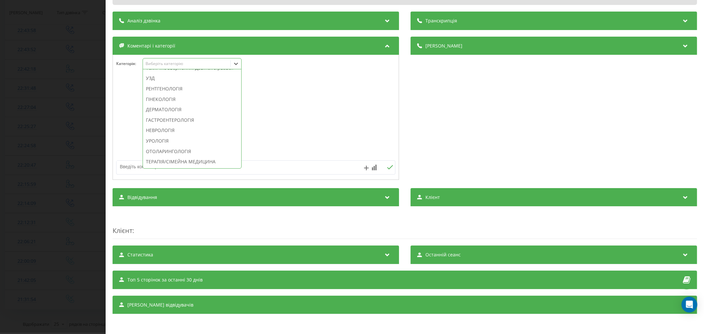
click at [203, 73] on div "Технічне звернення. Дзвінок зірвався" at bounding box center [192, 68] width 98 height 11
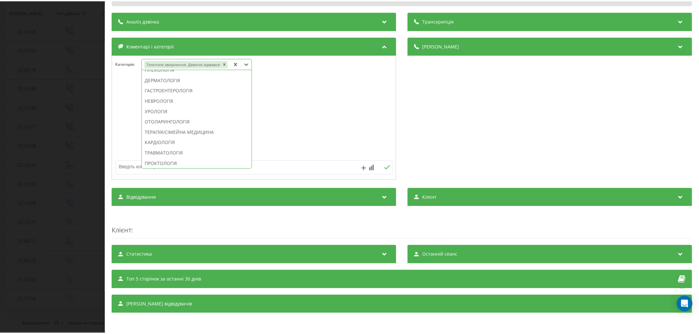
scroll to position [181, 0]
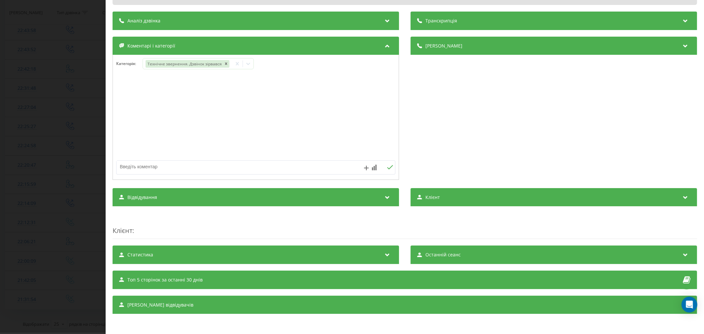
click at [271, 91] on div at bounding box center [256, 117] width 286 height 79
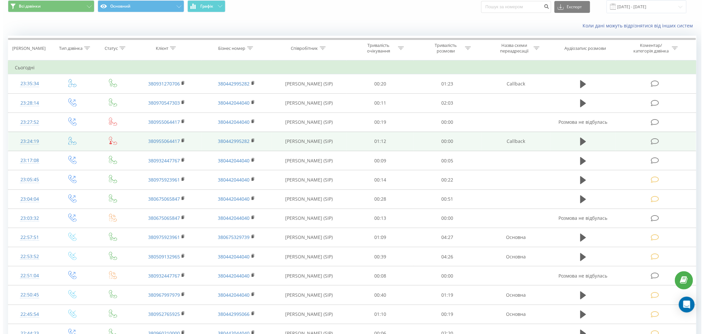
scroll to position [37, 0]
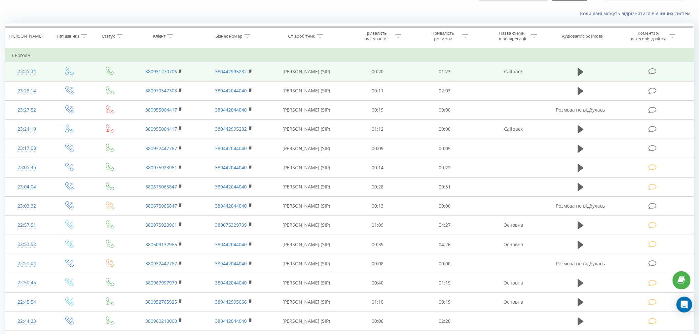
click at [654, 74] on icon at bounding box center [652, 71] width 8 height 7
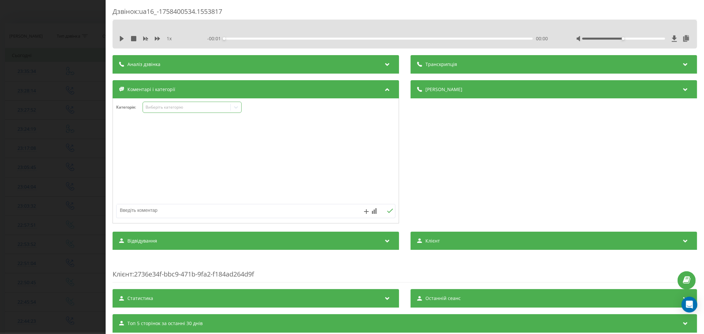
click at [186, 104] on div "Виберіть категорію" at bounding box center [187, 107] width 88 height 6
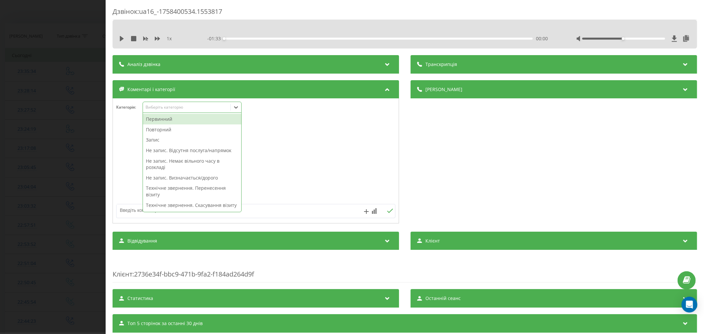
click at [163, 122] on div "Первинний" at bounding box center [192, 119] width 98 height 11
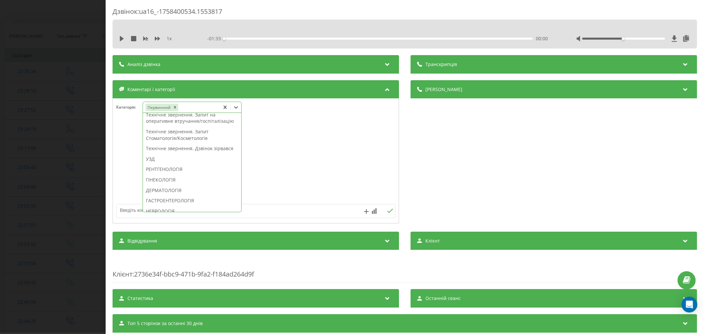
scroll to position [183, 0]
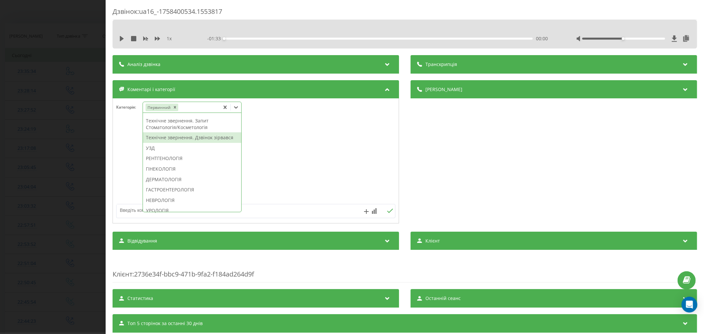
click at [182, 143] on div "Технічне звернення. Дзвінок зірвався" at bounding box center [192, 137] width 98 height 11
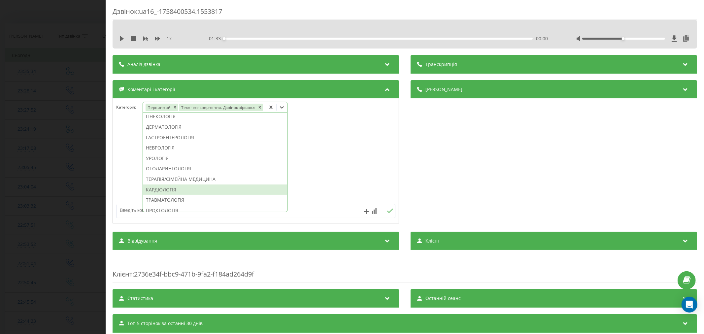
scroll to position [182, 0]
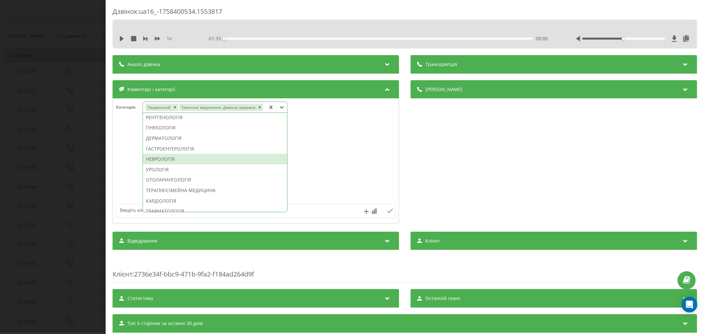
click at [183, 159] on div "НЕВРОЛОГІЯ" at bounding box center [215, 159] width 144 height 11
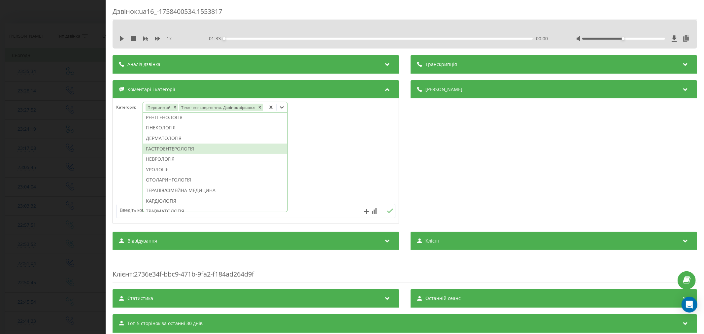
scroll to position [169, 0]
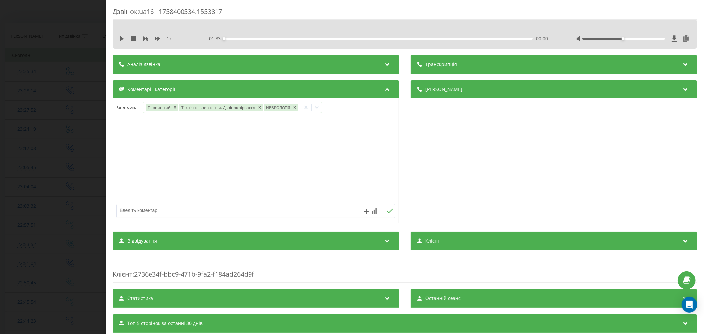
click at [325, 140] on div at bounding box center [256, 161] width 286 height 79
click at [236, 210] on textarea at bounding box center [228, 210] width 223 height 12
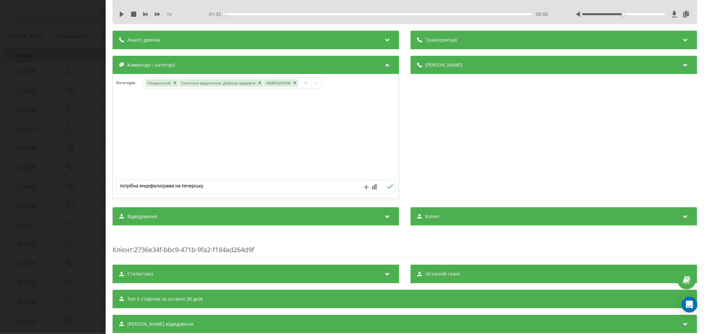
scroll to position [37, 0]
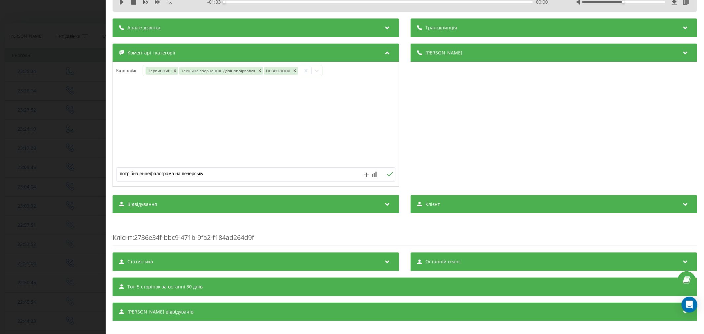
type textarea "потрібна енцефалограма на печерську"
click at [387, 176] on icon at bounding box center [390, 174] width 6 height 5
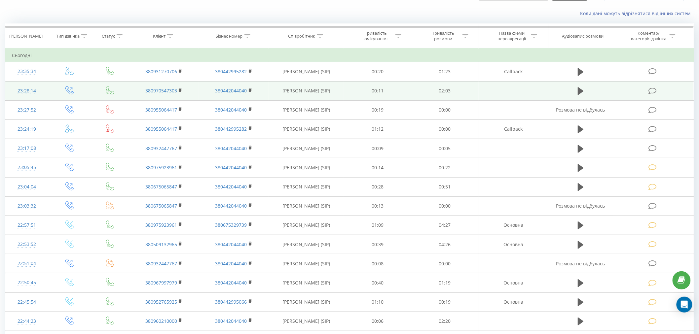
click at [648, 88] on td at bounding box center [653, 90] width 81 height 19
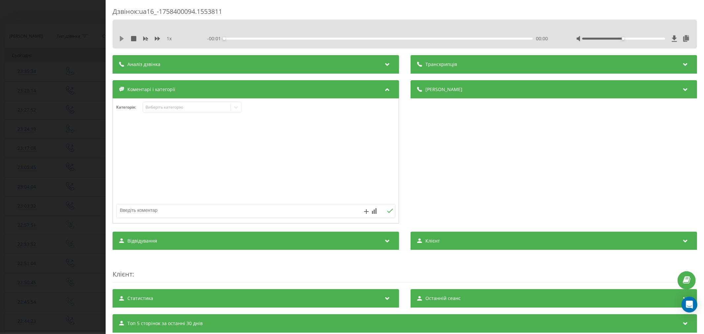
click at [121, 38] on icon at bounding box center [122, 38] width 4 height 5
click at [235, 38] on div "00:00" at bounding box center [378, 39] width 309 height 2
click at [211, 111] on div "Виберіть категорію" at bounding box center [192, 107] width 99 height 11
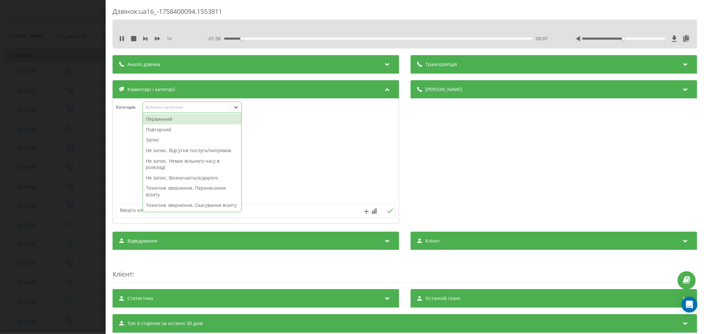
click at [191, 118] on div "Первинний" at bounding box center [192, 119] width 98 height 11
click at [154, 129] on div "Запис" at bounding box center [192, 129] width 98 height 11
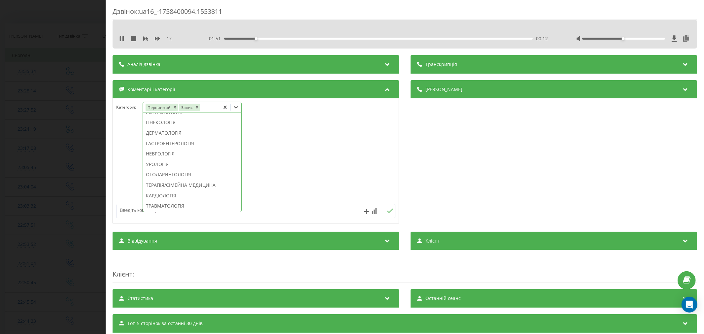
scroll to position [220, 0]
click at [159, 127] on div "ГІНЕКОЛОГІЯ" at bounding box center [192, 122] width 98 height 11
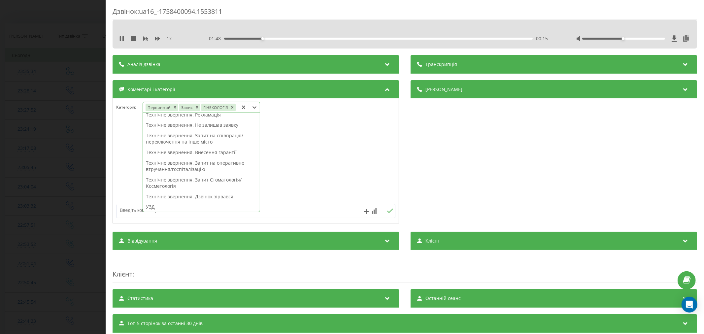
click at [318, 151] on div at bounding box center [256, 161] width 286 height 79
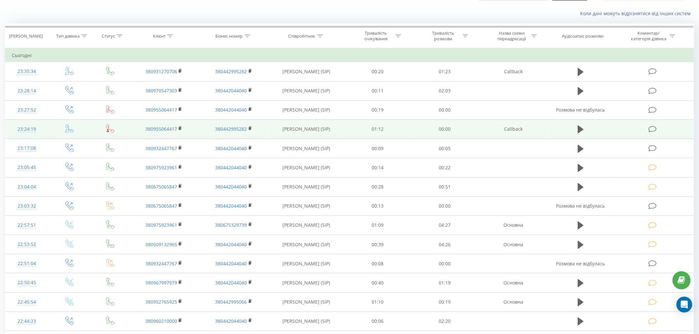
click at [645, 128] on td at bounding box center [653, 129] width 81 height 19
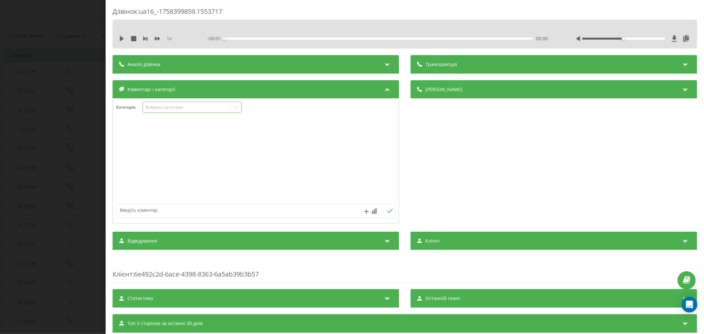
click at [193, 110] on div "Виберіть категорію" at bounding box center [186, 107] width 83 height 5
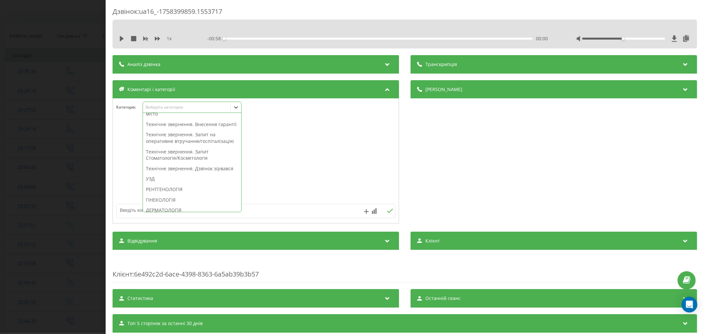
scroll to position [220, 0]
click at [190, 117] on div "Технічне звернення. Дзвінок зірвався" at bounding box center [192, 111] width 98 height 11
click at [281, 154] on div at bounding box center [256, 161] width 286 height 79
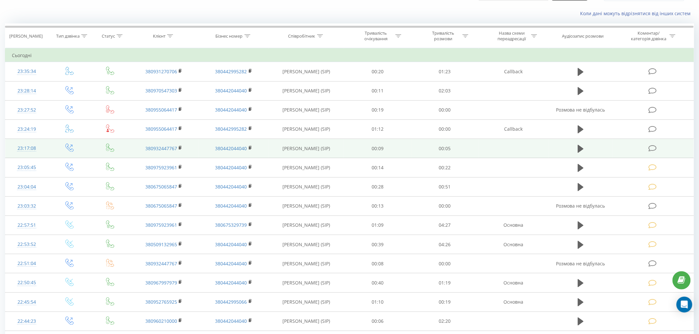
click at [648, 149] on td at bounding box center [653, 148] width 81 height 19
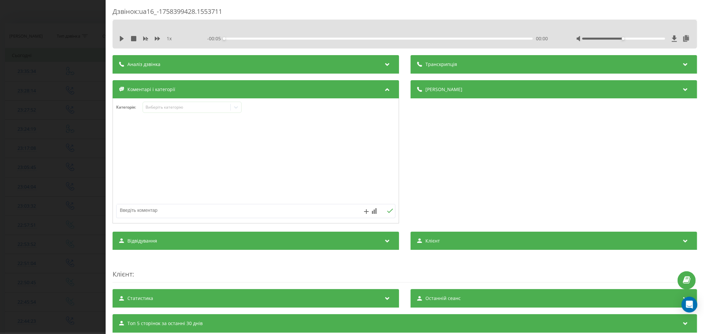
drag, startPoint x: 122, startPoint y: 38, endPoint x: 145, endPoint y: 43, distance: 24.4
click at [122, 38] on icon at bounding box center [122, 38] width 4 height 5
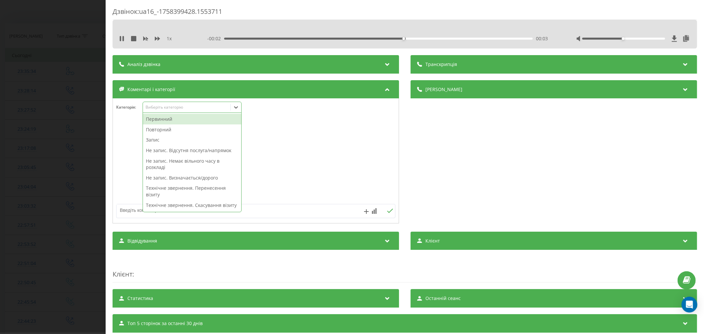
click at [171, 110] on div "Виберіть категорію" at bounding box center [186, 107] width 83 height 5
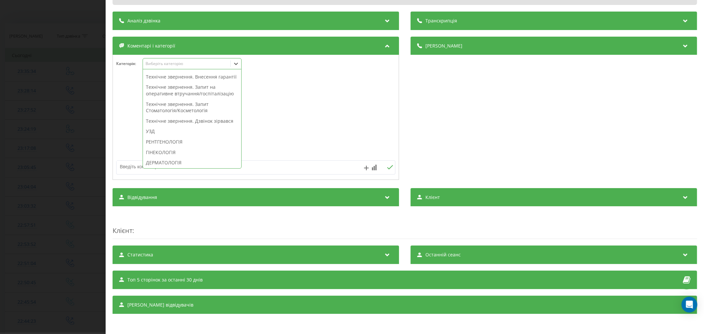
scroll to position [183, 0]
click at [194, 110] on div "Технічне звернення. Дзвінок зірвався" at bounding box center [192, 104] width 98 height 11
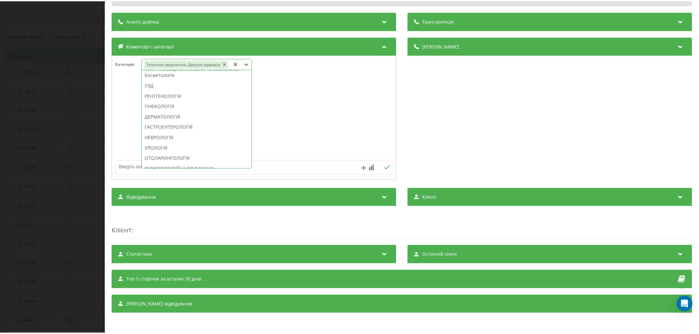
scroll to position [0, 0]
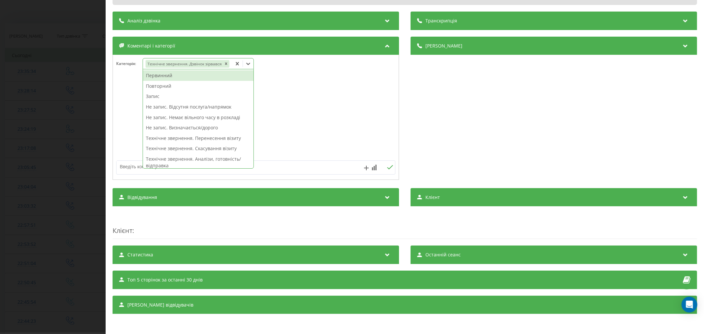
click at [273, 120] on div at bounding box center [256, 117] width 286 height 79
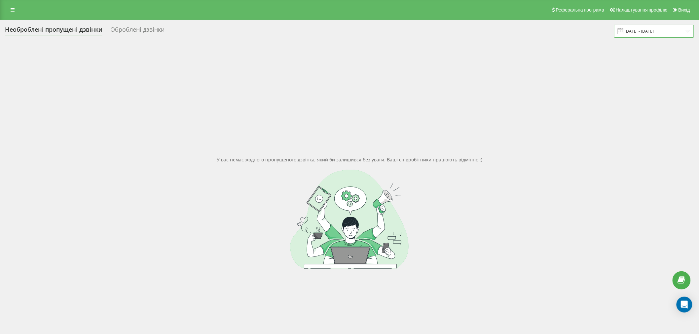
click at [638, 31] on input "[DATE] - [DATE]" at bounding box center [654, 31] width 80 height 13
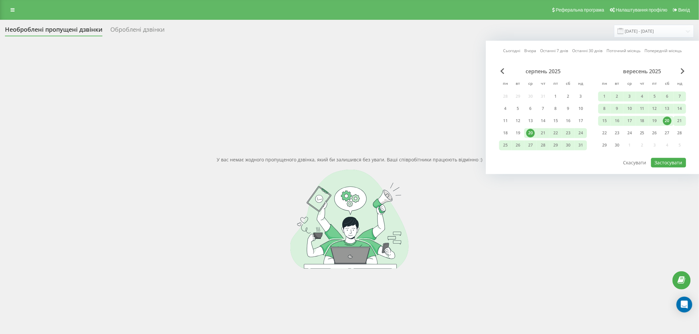
click at [681, 118] on div "21" at bounding box center [679, 121] width 9 height 9
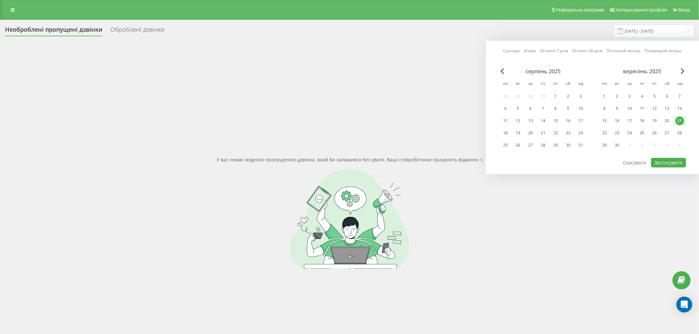
click at [292, 103] on div "У вас немає жодного пропущеного дзвінка, який би залишився без уваги. Ваші спів…" at bounding box center [349, 213] width 689 height 334
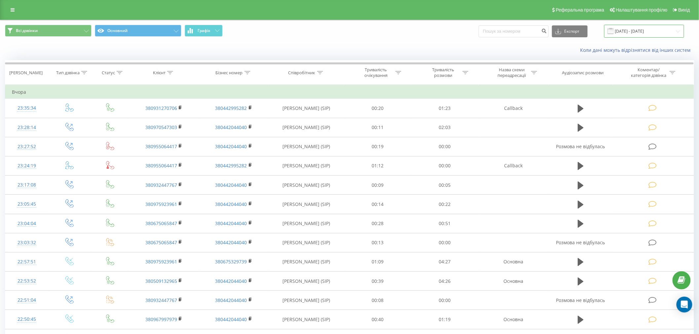
click at [628, 32] on input "[DATE] - [DATE]" at bounding box center [644, 31] width 80 height 13
click at [647, 31] on input "20.08.2025 - 20.09.2025" at bounding box center [644, 31] width 80 height 13
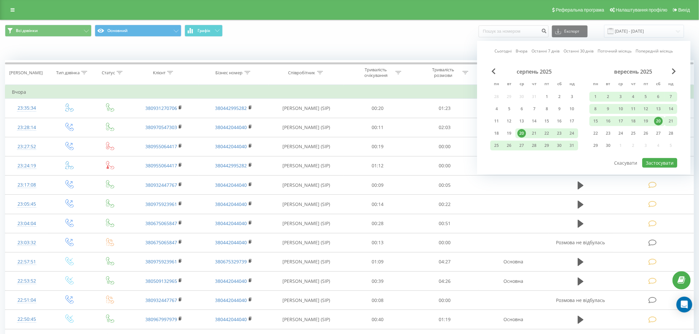
click at [667, 120] on div "21" at bounding box center [671, 121] width 9 height 9
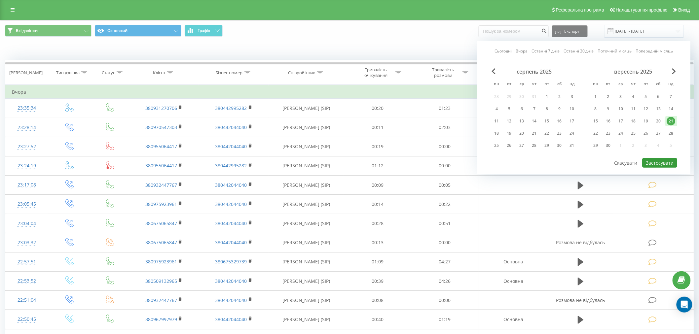
click at [655, 160] on button "Застосувати" at bounding box center [659, 163] width 35 height 10
type input "[DATE] - [DATE]"
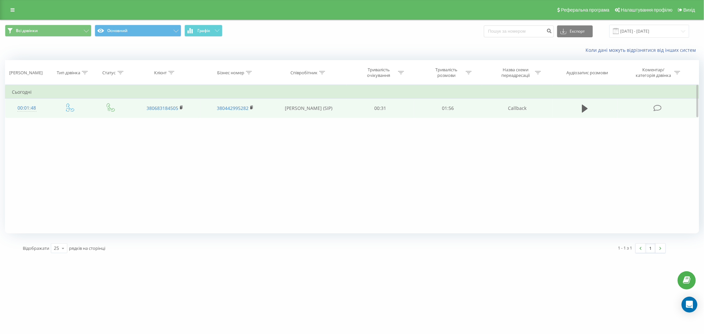
click at [661, 111] on icon at bounding box center [658, 108] width 8 height 7
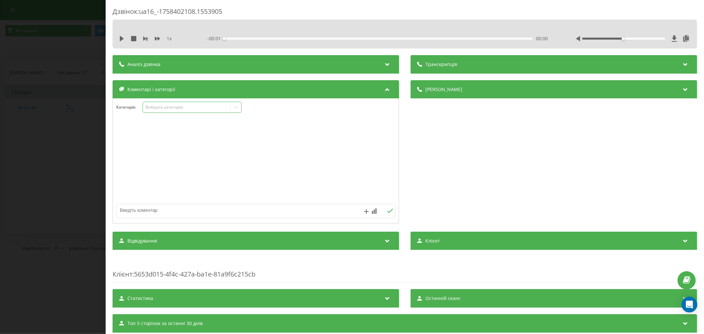
click at [166, 105] on div "Виберіть категорію" at bounding box center [186, 107] width 83 height 5
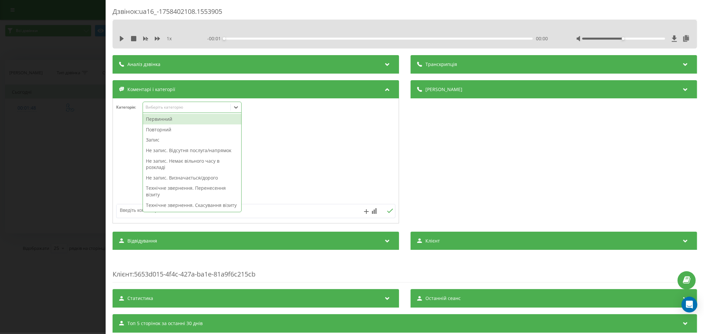
click at [164, 115] on div "Первинний" at bounding box center [192, 119] width 98 height 11
click at [347, 160] on div at bounding box center [256, 161] width 286 height 79
click at [233, 111] on icon at bounding box center [236, 107] width 7 height 7
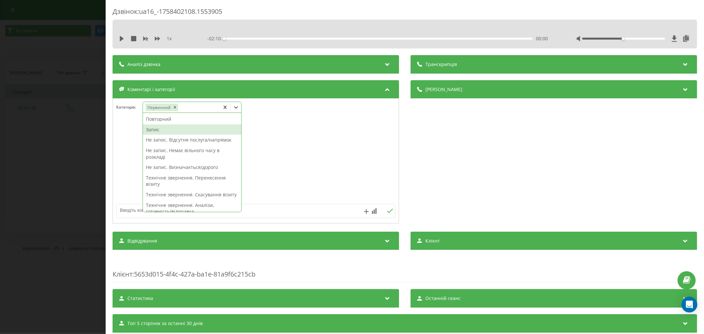
click at [190, 127] on div "Запис" at bounding box center [192, 129] width 98 height 11
click at [262, 140] on div at bounding box center [256, 161] width 286 height 79
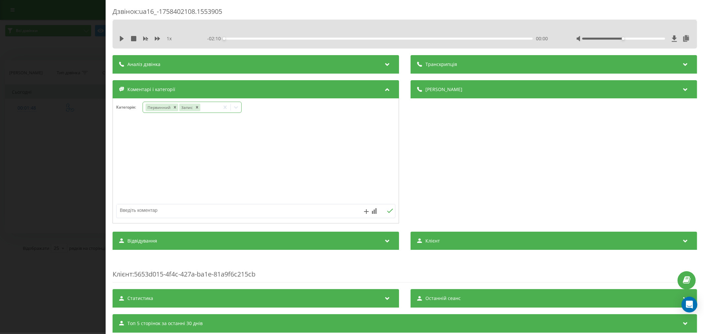
click at [237, 109] on icon at bounding box center [236, 107] width 7 height 7
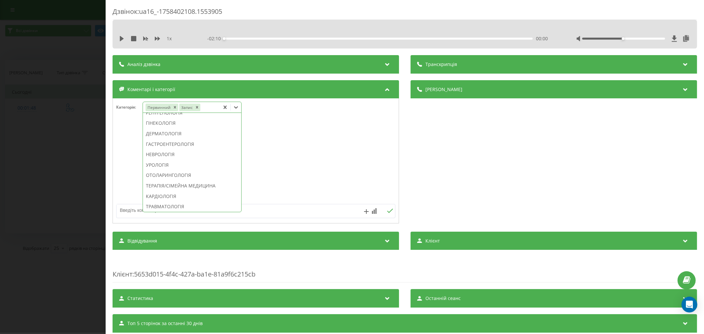
scroll to position [220, 0]
click at [165, 127] on div "ГІНЕКОЛОГІЯ" at bounding box center [192, 122] width 98 height 11
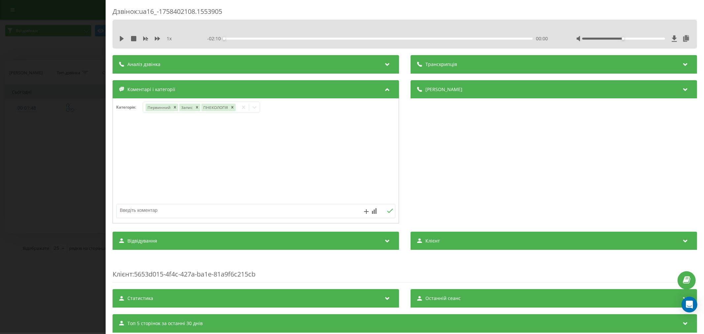
click at [288, 140] on div at bounding box center [256, 161] width 286 height 79
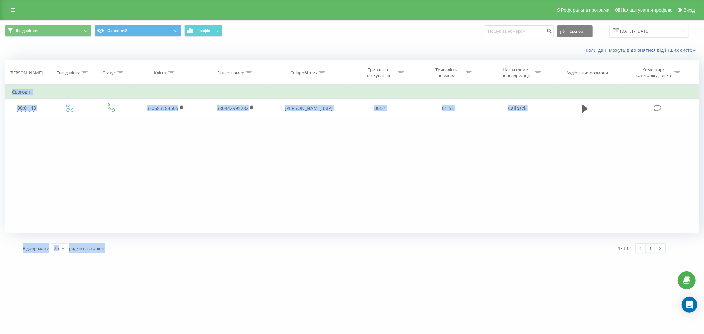
drag, startPoint x: 180, startPoint y: 191, endPoint x: 559, endPoint y: 351, distance: 411.8
click at [559, 334] on html "oxford-med.com.ua Проекти oxford-med.com.ua Центр звернень Журнал дзвінків Журн…" at bounding box center [352, 167] width 704 height 334
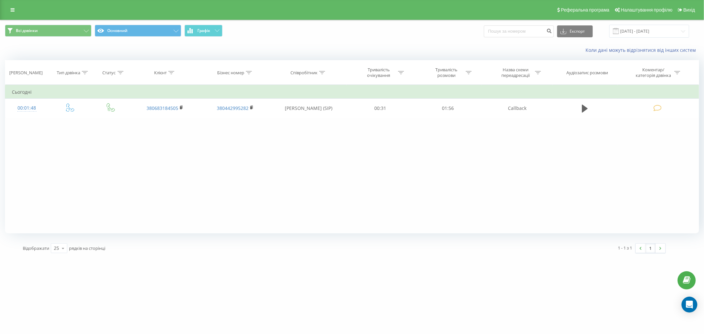
click at [253, 210] on div "Фільтрувати за умовою Дорівнює Введіть значення Скасувати OK Фільтрувати за умо…" at bounding box center [352, 159] width 694 height 149
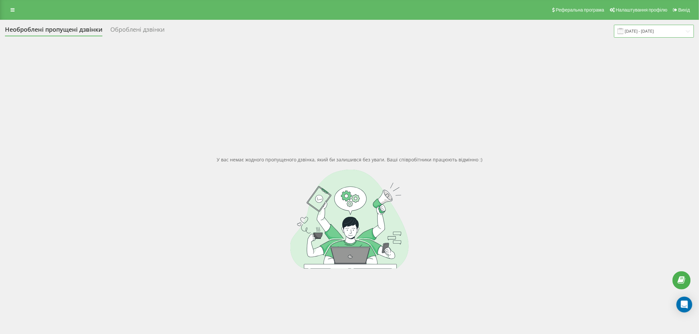
click at [656, 27] on input "[DATE] - [DATE]" at bounding box center [654, 31] width 80 height 13
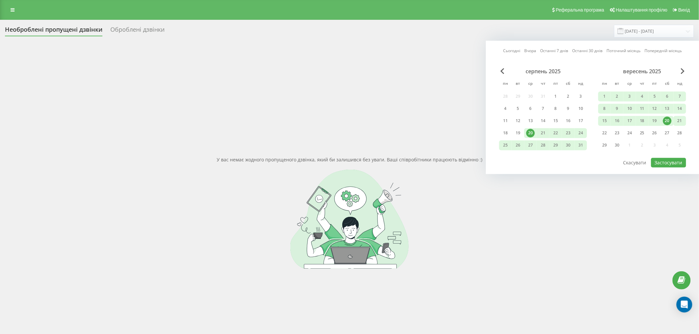
click at [678, 118] on div "21" at bounding box center [679, 121] width 9 height 9
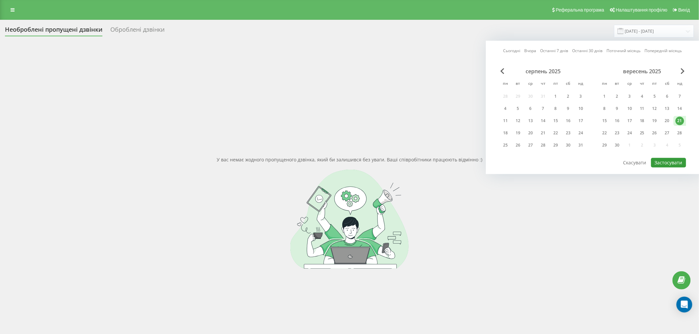
click at [662, 158] on button "Застосувати" at bounding box center [668, 163] width 35 height 10
type input "[DATE] - [DATE]"
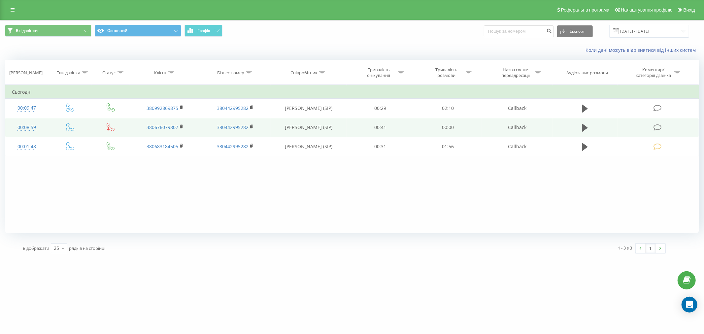
click at [657, 127] on icon at bounding box center [658, 127] width 8 height 7
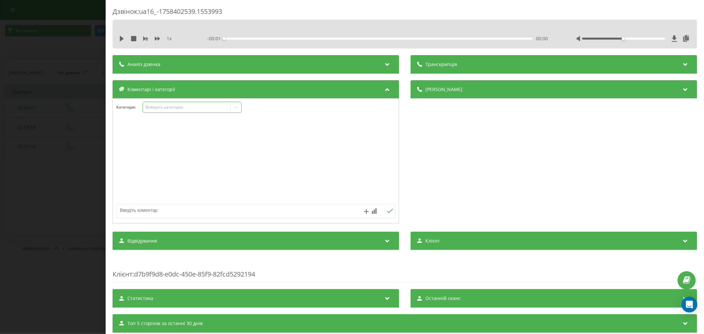
click at [163, 110] on div "Виберіть категорію" at bounding box center [186, 107] width 83 height 5
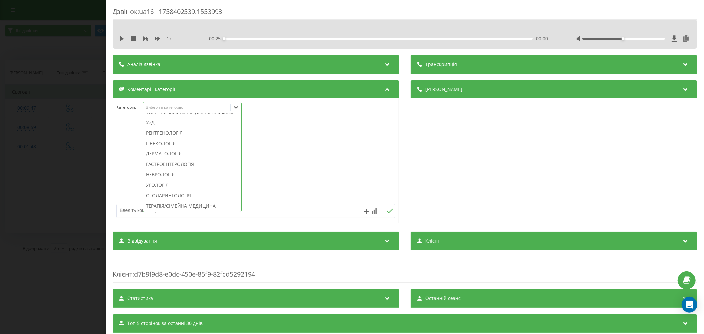
scroll to position [220, 0]
click at [183, 117] on div "Технічне звернення. Дзвінок зірвався" at bounding box center [192, 111] width 98 height 11
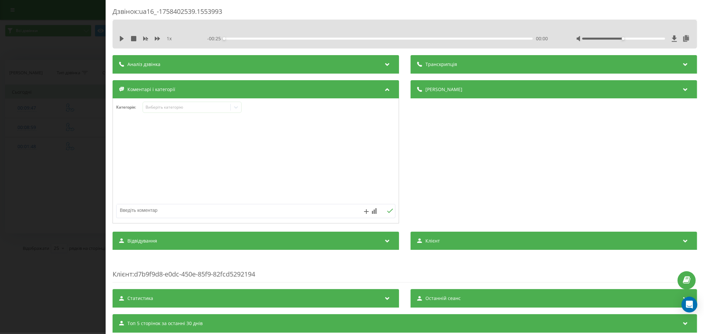
click at [276, 133] on div at bounding box center [256, 161] width 286 height 79
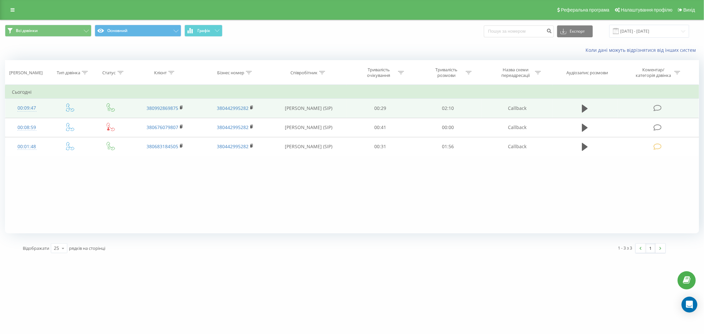
click at [657, 105] on icon at bounding box center [658, 108] width 8 height 7
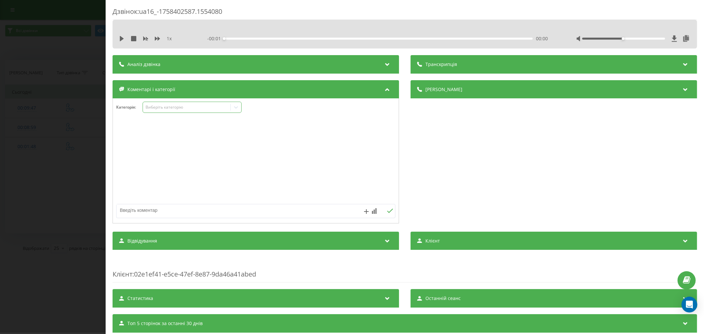
click at [180, 108] on div "Виберіть категорію" at bounding box center [186, 107] width 83 height 5
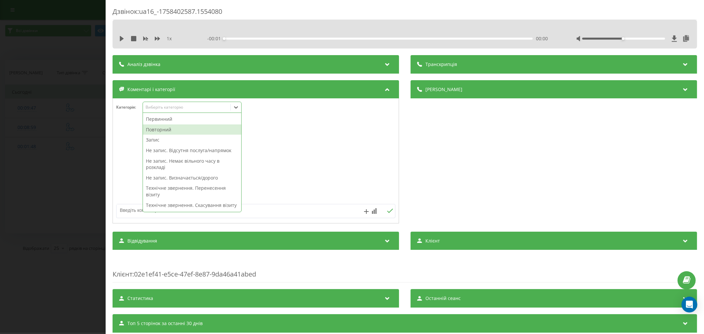
click at [166, 127] on div "Повторний" at bounding box center [192, 129] width 98 height 11
click at [156, 131] on div "Запис" at bounding box center [192, 129] width 98 height 11
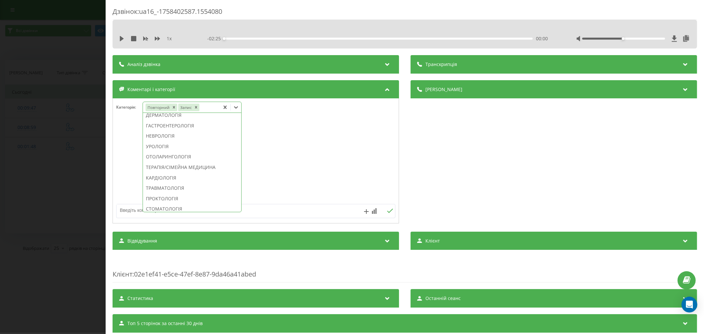
scroll to position [246, 0]
click at [166, 101] on div "ГІНЕКОЛОГІЯ" at bounding box center [192, 95] width 98 height 11
click at [288, 152] on div at bounding box center [256, 161] width 286 height 79
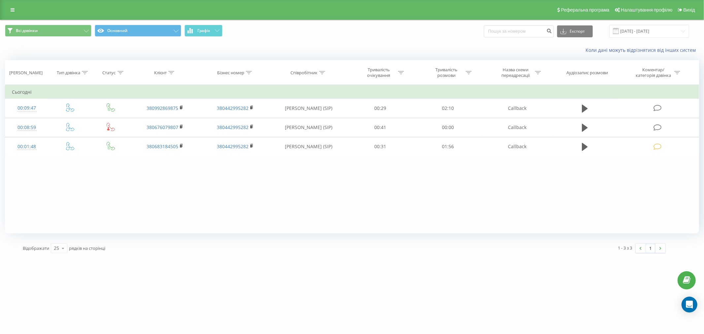
drag, startPoint x: 619, startPoint y: 235, endPoint x: 616, endPoint y: 239, distance: 5.0
click at [616, 239] on div "Всі дзвінки Основний Графік Експорт .csv .xls .xlsx 21.09.2025 - 21.09.2025 Кол…" at bounding box center [352, 139] width 694 height 238
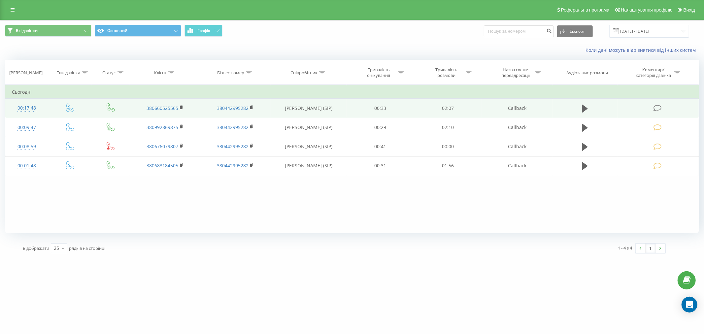
click at [661, 107] on icon at bounding box center [658, 108] width 8 height 7
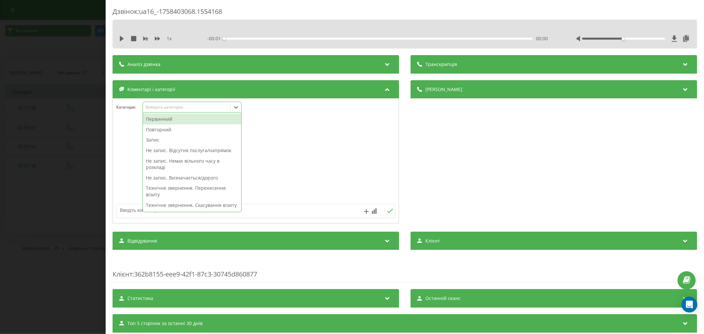
click at [175, 106] on div "Виберіть категорію" at bounding box center [186, 107] width 83 height 5
click at [172, 117] on div "Первинний" at bounding box center [192, 119] width 98 height 11
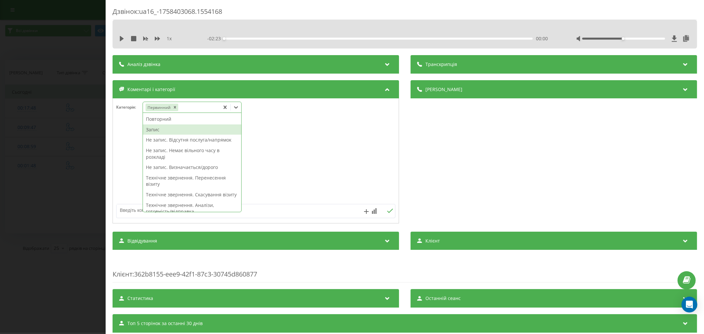
click at [165, 129] on div "Запис" at bounding box center [192, 129] width 98 height 11
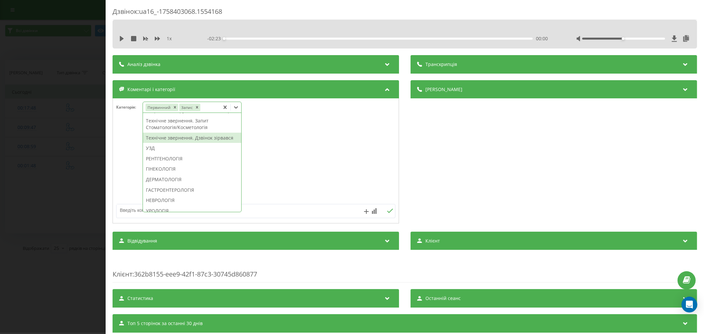
scroll to position [209, 0]
click at [171, 127] on div "РЕНТГЕНОЛОГІЯ" at bounding box center [192, 122] width 98 height 11
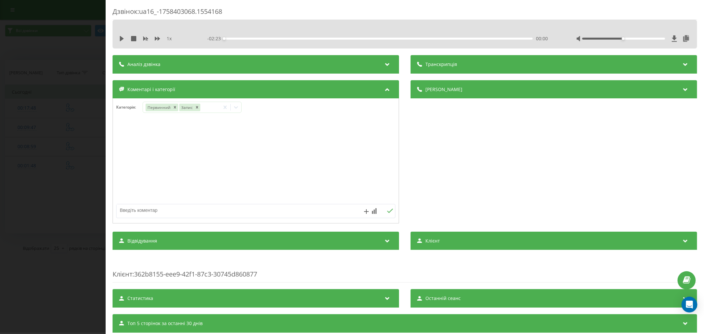
click at [316, 149] on div at bounding box center [256, 161] width 286 height 79
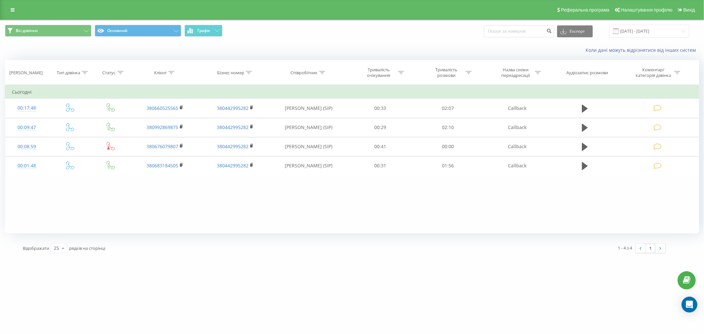
drag, startPoint x: 629, startPoint y: 304, endPoint x: 595, endPoint y: 261, distance: 54.5
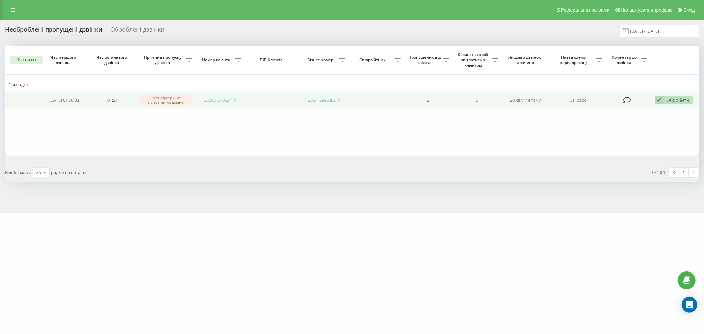
drag, startPoint x: 216, startPoint y: 103, endPoint x: 207, endPoint y: 96, distance: 11.4
